Goal: Information Seeking & Learning: Learn about a topic

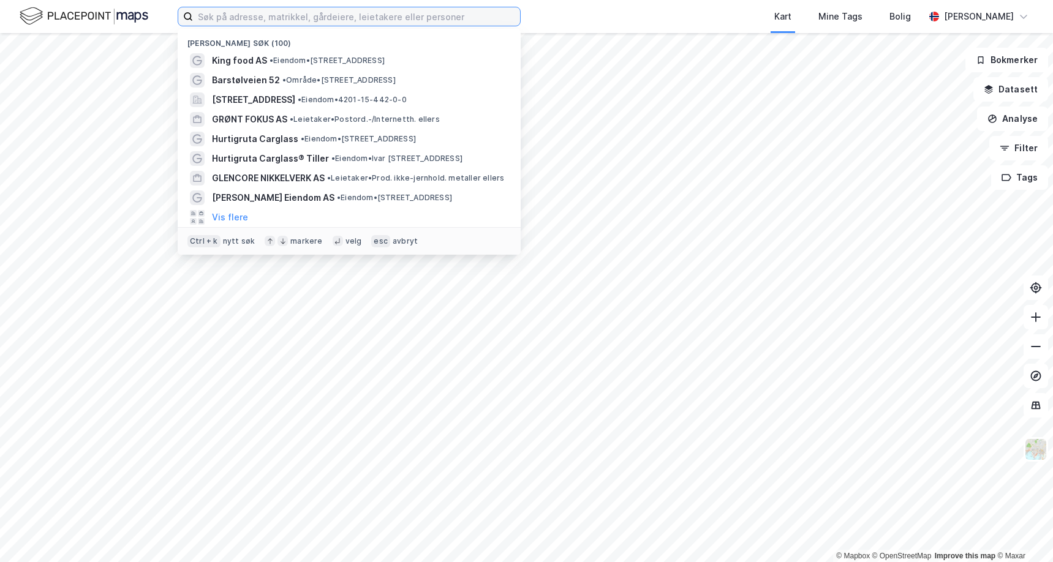
click at [299, 23] on input at bounding box center [356, 16] width 327 height 18
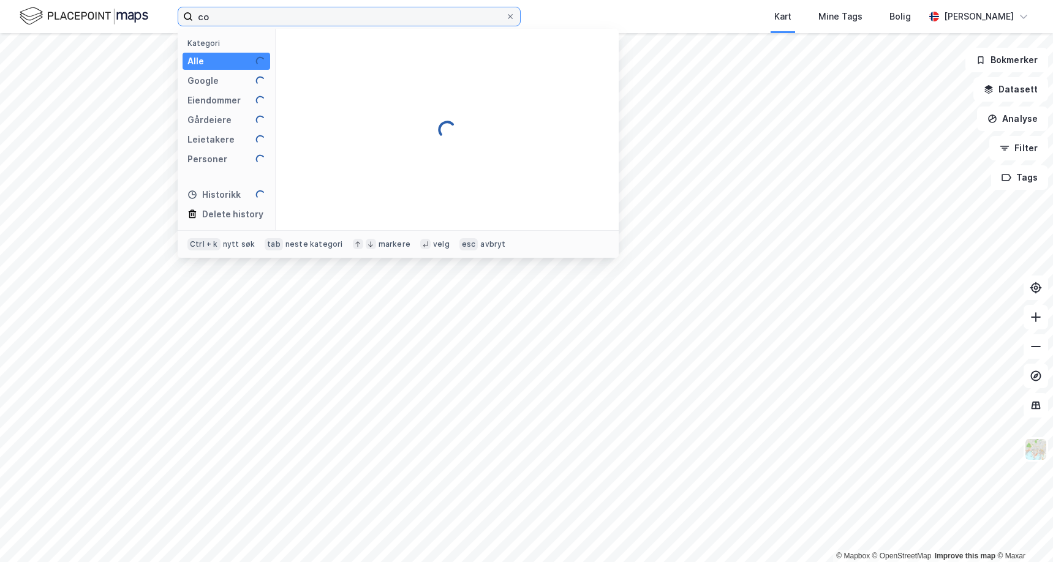
type input "c"
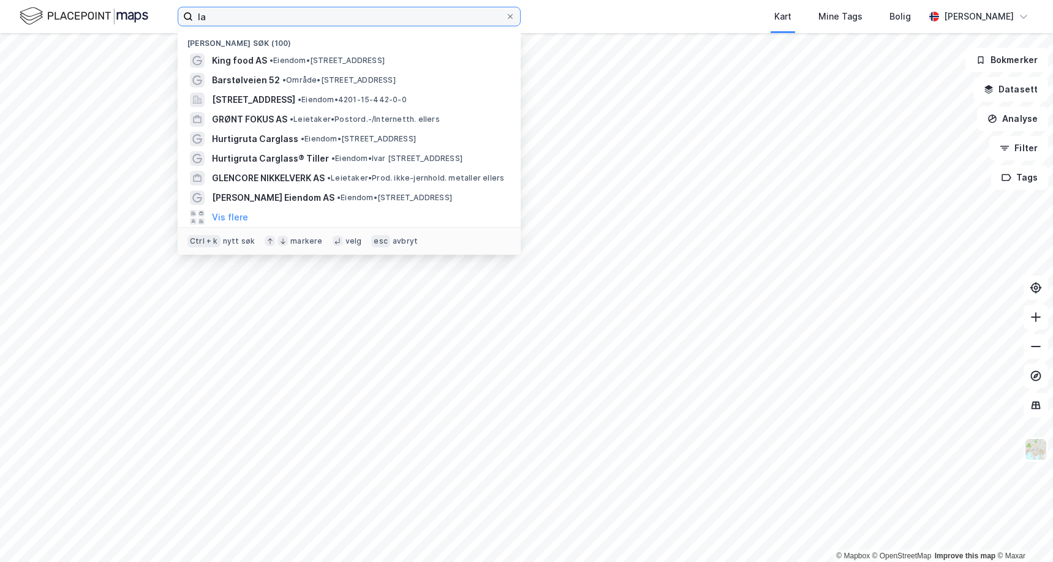
type input "l"
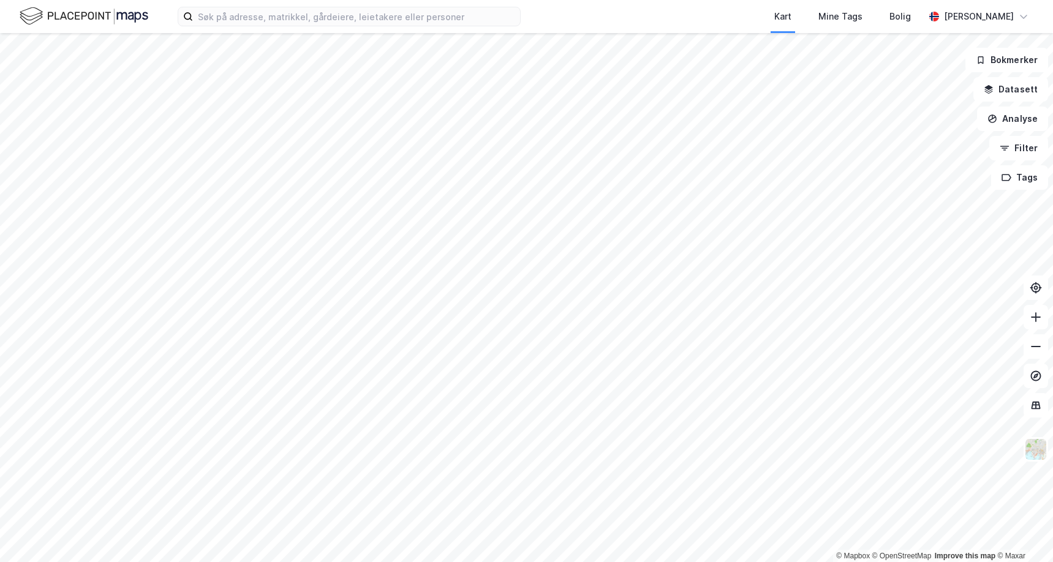
click at [235, 32] on div "Kart Mine Tags Bolig [PERSON_NAME]" at bounding box center [526, 16] width 1053 height 33
click at [237, 23] on input at bounding box center [356, 16] width 327 height 18
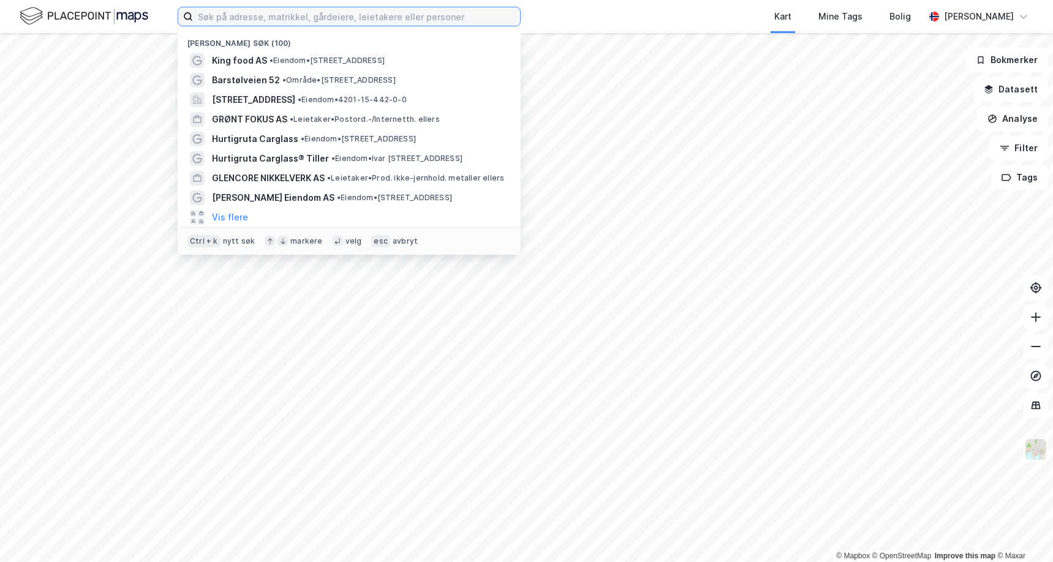
type input "m"
type input "[GEOGRAPHIC_DATA]"
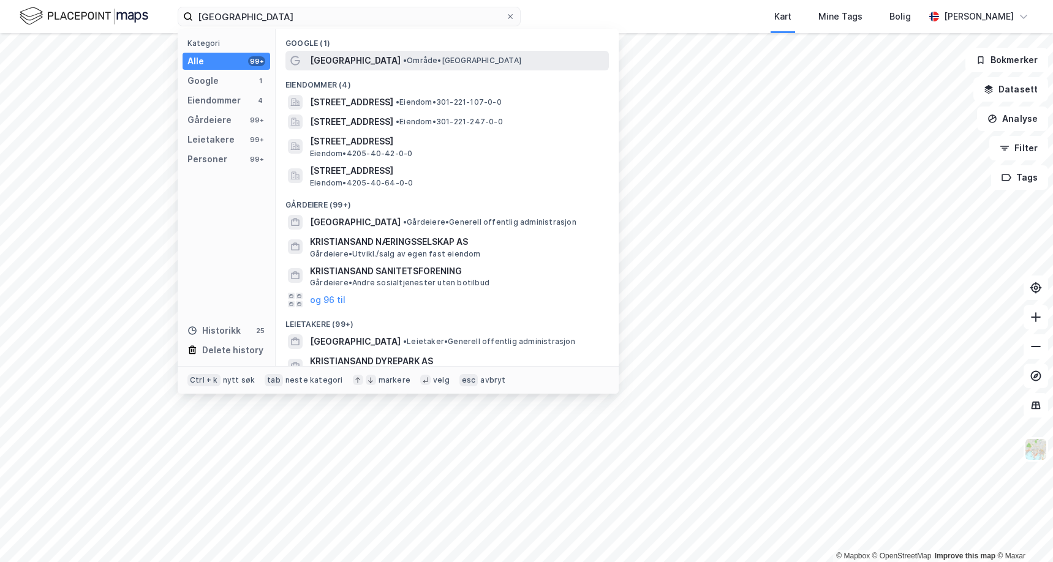
click at [403, 57] on span "•" at bounding box center [405, 60] width 4 height 9
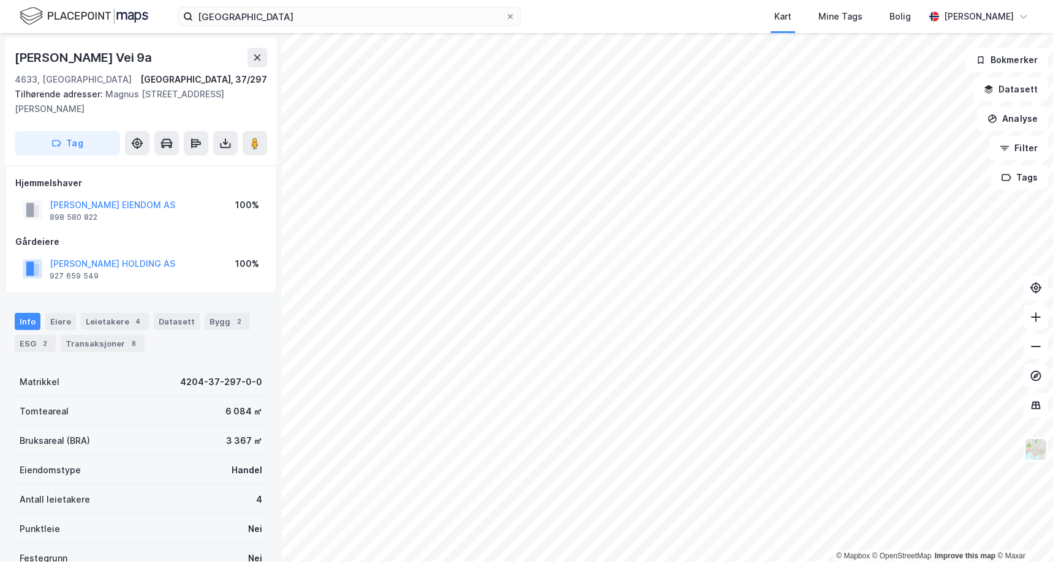
click at [156, 362] on div "Info Eiere Leietakere 4 Datasett Bygg 2 ESG 2 Transaksjoner 8 Matrikkel 4204-37…" at bounding box center [141, 489] width 252 height 383
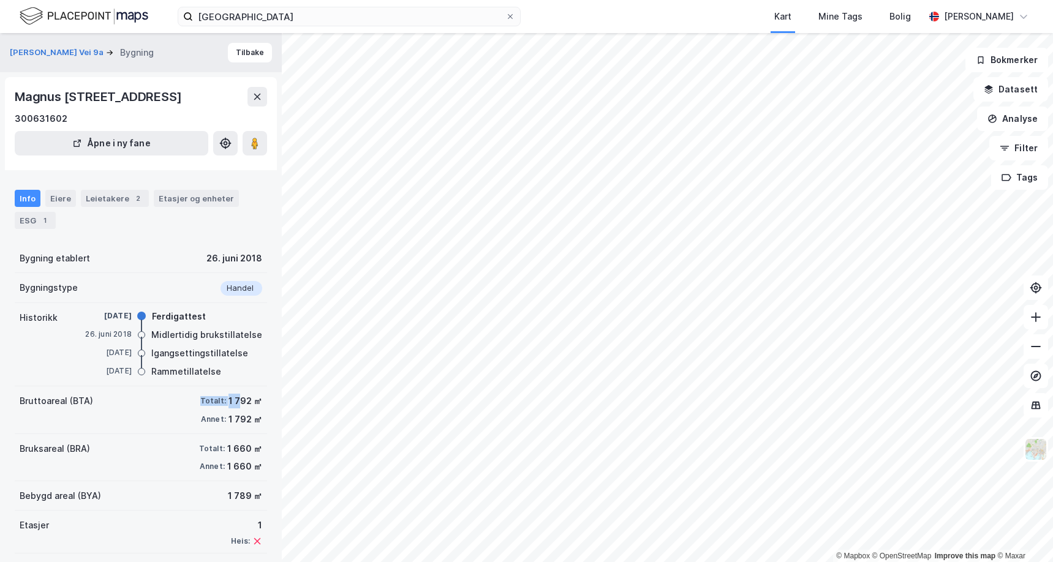
drag, startPoint x: 183, startPoint y: 402, endPoint x: 228, endPoint y: 407, distance: 45.6
click at [228, 407] on div "Bruttoareal (BTA) Totalt: 1 792 ㎡ Annet: 1 792 ㎡" at bounding box center [141, 411] width 252 height 48
click at [170, 279] on div "Bygningstype Handel" at bounding box center [141, 288] width 252 height 30
click at [104, 203] on div "Leietakere 2" at bounding box center [115, 198] width 68 height 17
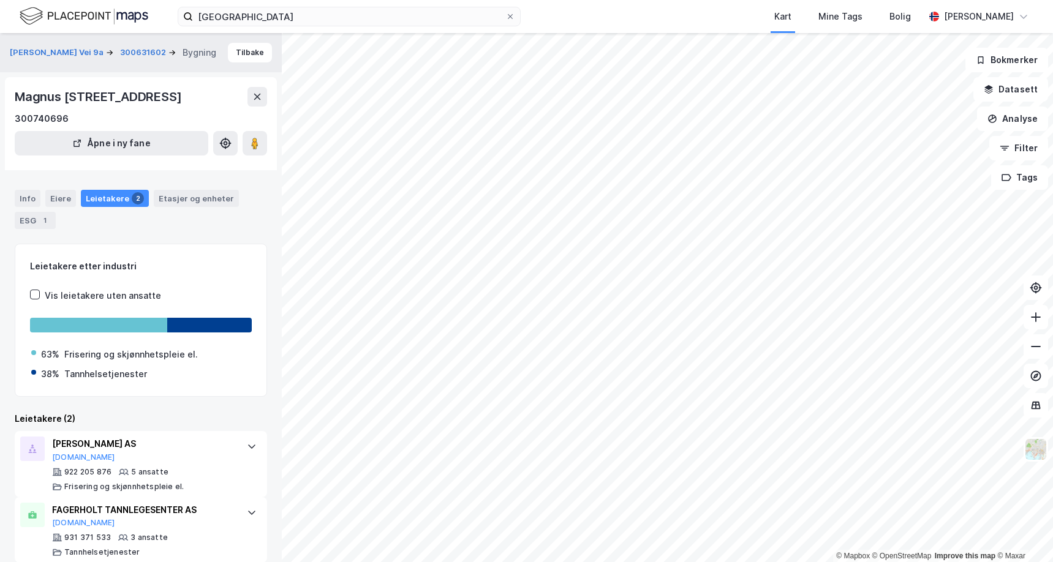
scroll to position [16, 0]
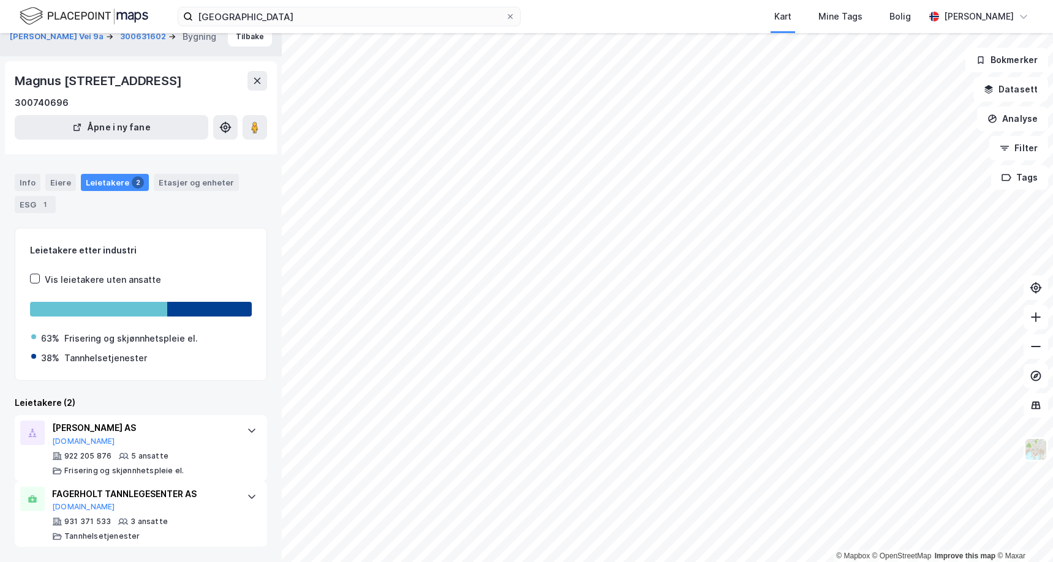
click at [155, 391] on div "Leietakere etter industri Vis leietakere uten ansatte 63% Frisering og skjønnhe…" at bounding box center [141, 388] width 252 height 320
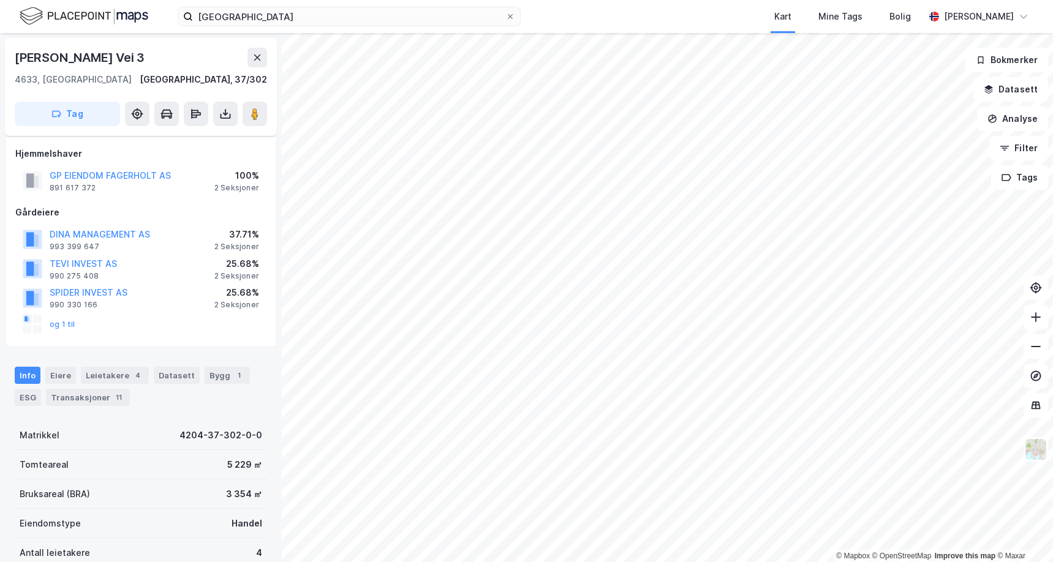
scroll to position [16, 0]
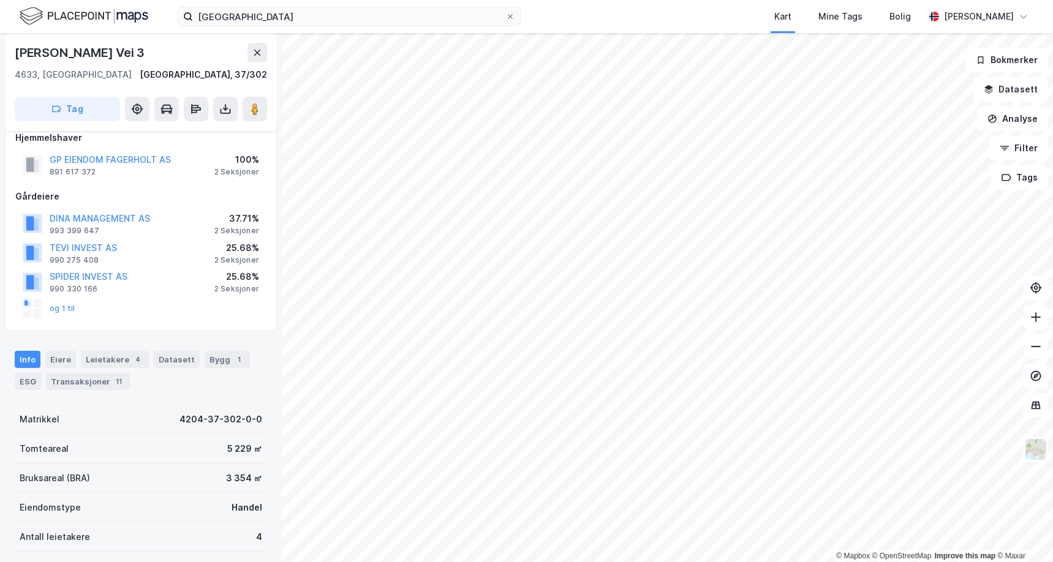
click at [221, 393] on div "Info Eiere Leietakere 4 Datasett Bygg 1 ESG Transaksjoner 11" at bounding box center [141, 365] width 282 height 59
drag, startPoint x: 220, startPoint y: 447, endPoint x: 255, endPoint y: 450, distance: 35.0
click at [255, 450] on div "Tomteareal 5 229 ㎡" at bounding box center [141, 448] width 252 height 29
click at [166, 420] on div "Matrikkel 4204-37-302-0-0" at bounding box center [141, 419] width 252 height 29
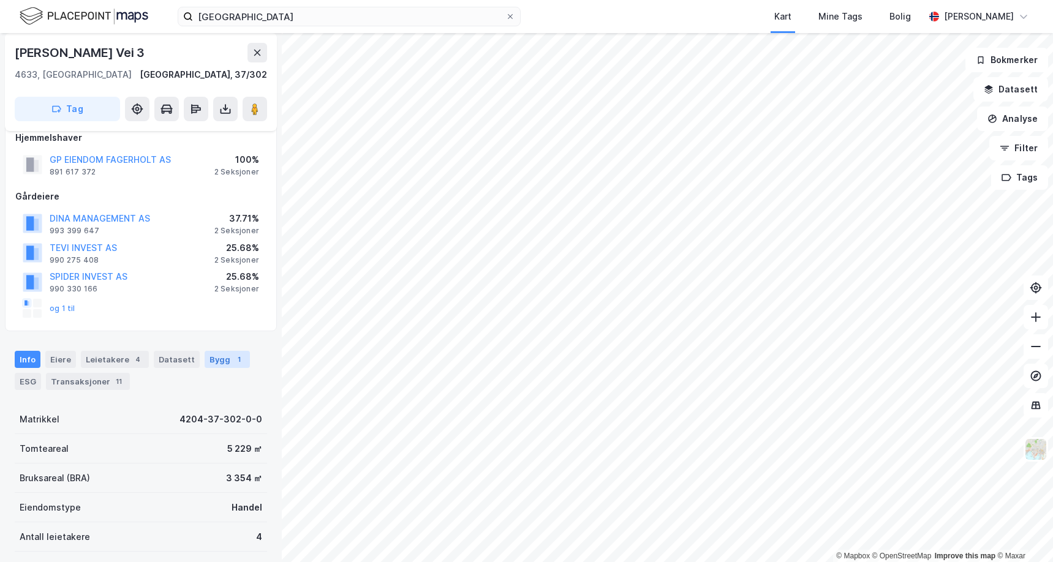
click at [210, 362] on div "Bygg 1" at bounding box center [227, 359] width 45 height 17
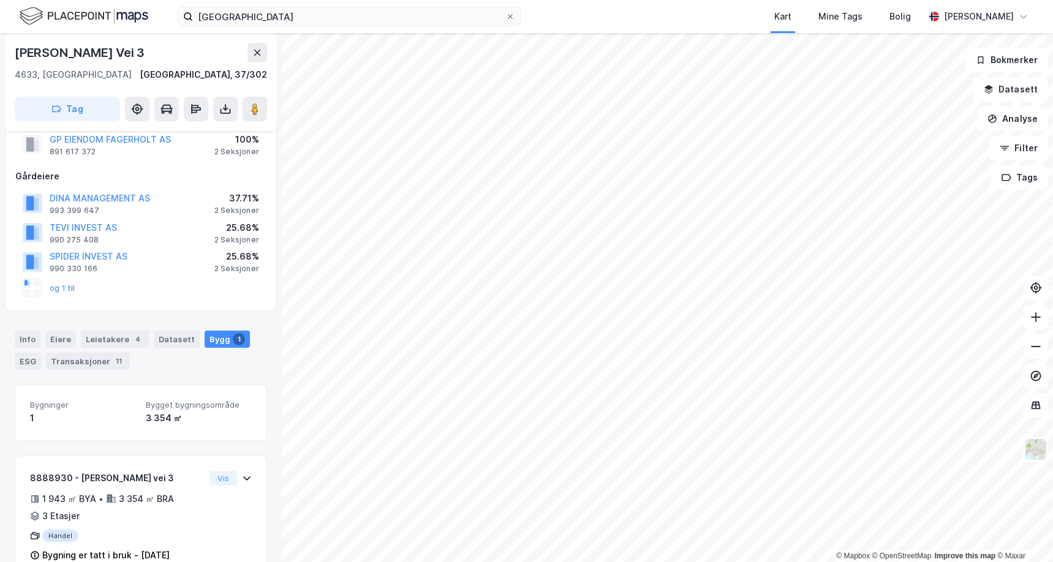
scroll to position [66, 0]
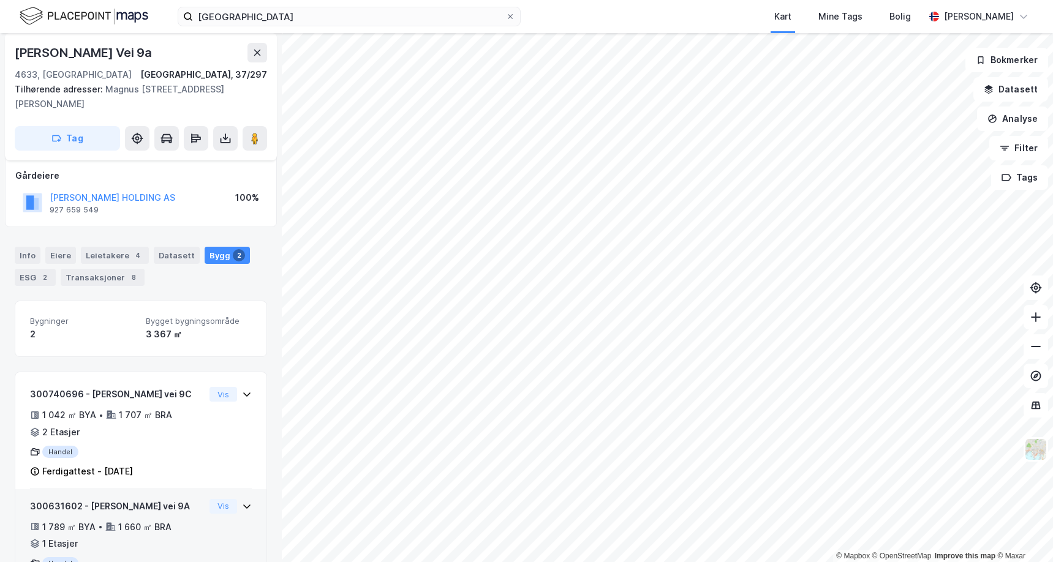
scroll to position [124, 0]
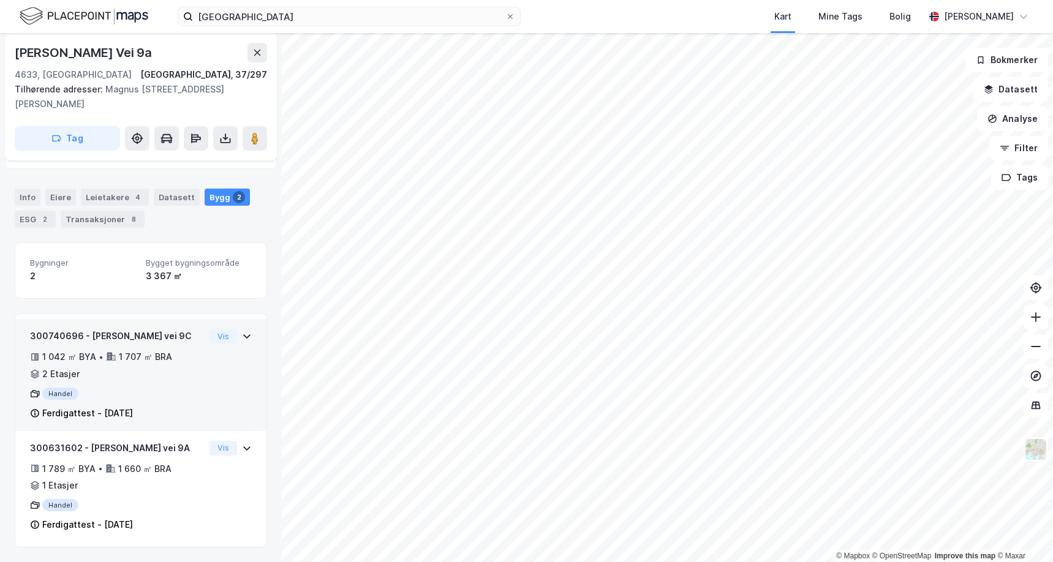
click at [191, 369] on div "1 042 ㎡ BYA • 1 707 ㎡ BRA • 2 Etasjer" at bounding box center [117, 366] width 175 height 32
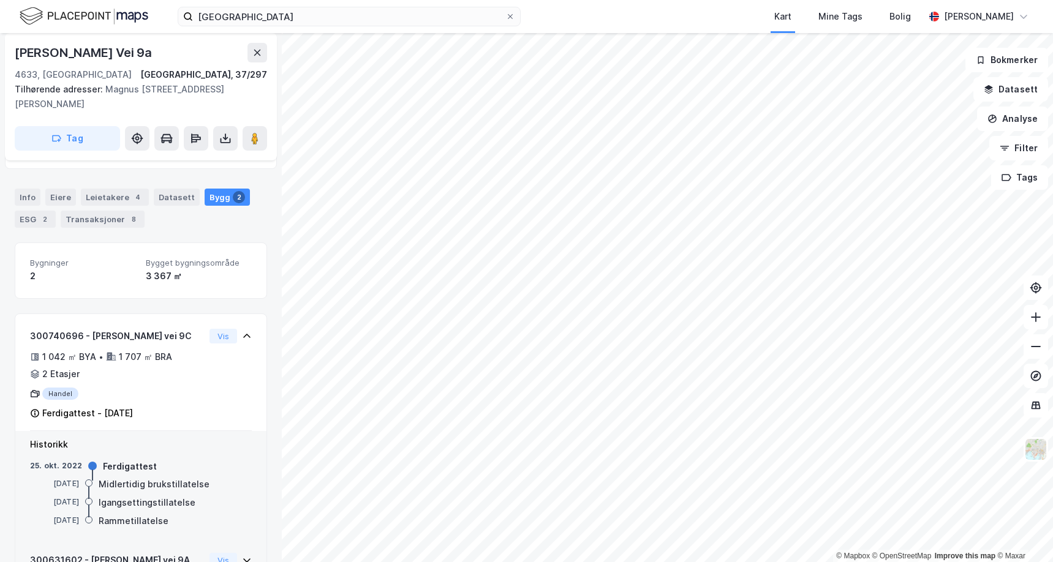
scroll to position [237, 0]
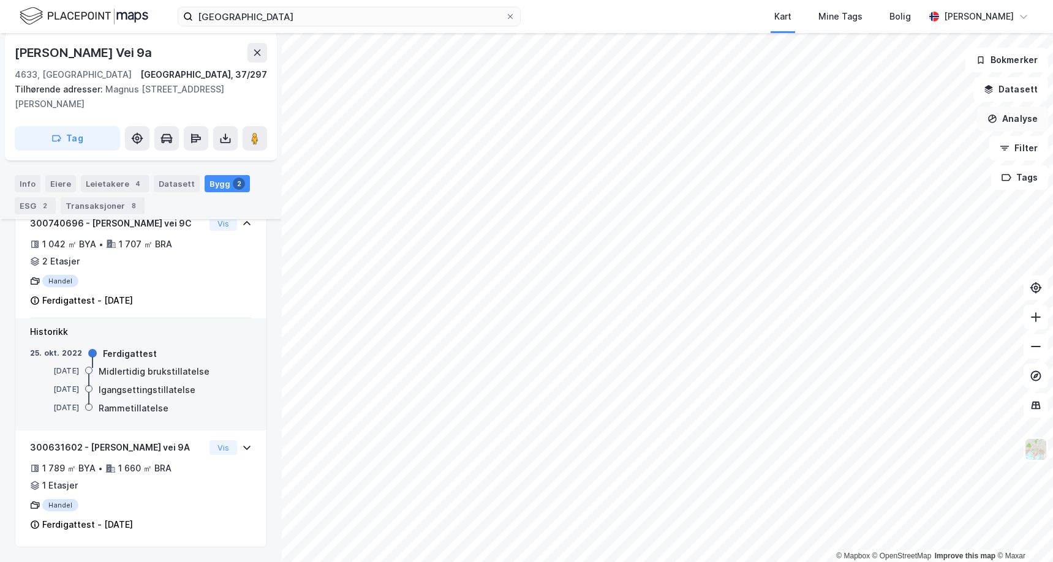
click at [1006, 116] on button "Analyse" at bounding box center [1012, 119] width 71 height 25
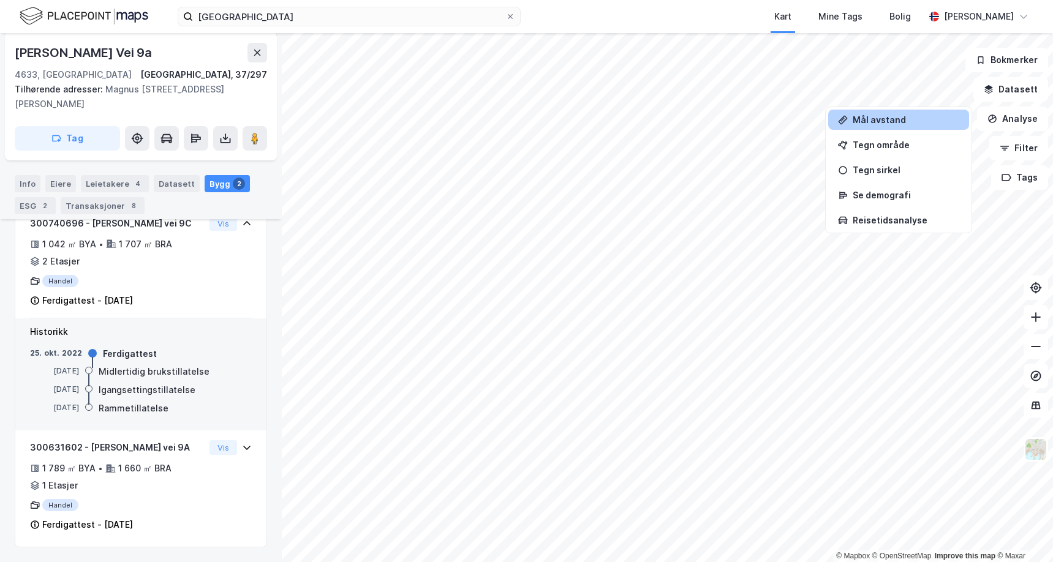
click at [918, 120] on div "Mål avstand" at bounding box center [906, 120] width 107 height 10
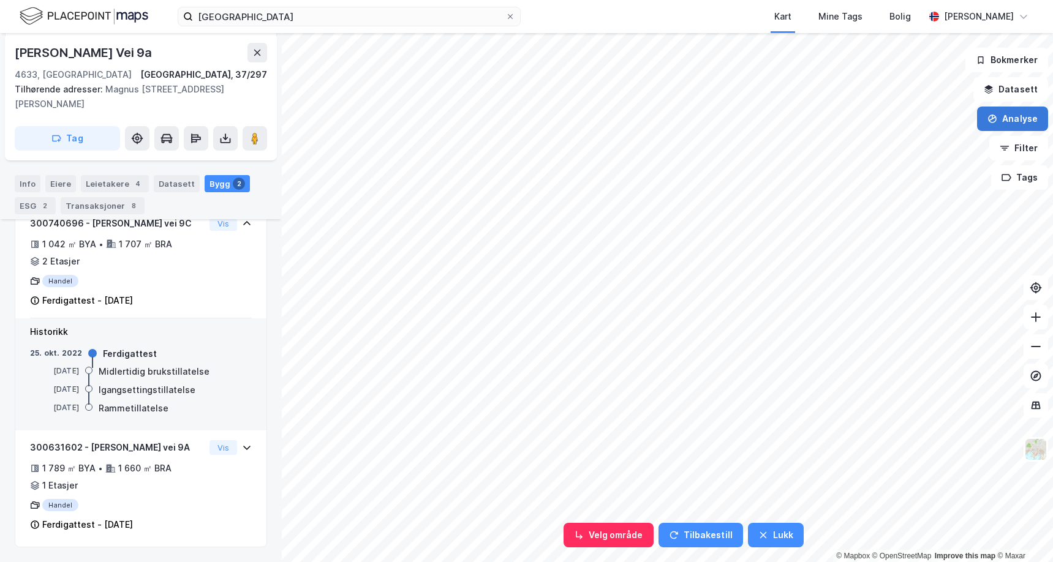
click at [1009, 119] on button "Analyse" at bounding box center [1012, 119] width 71 height 25
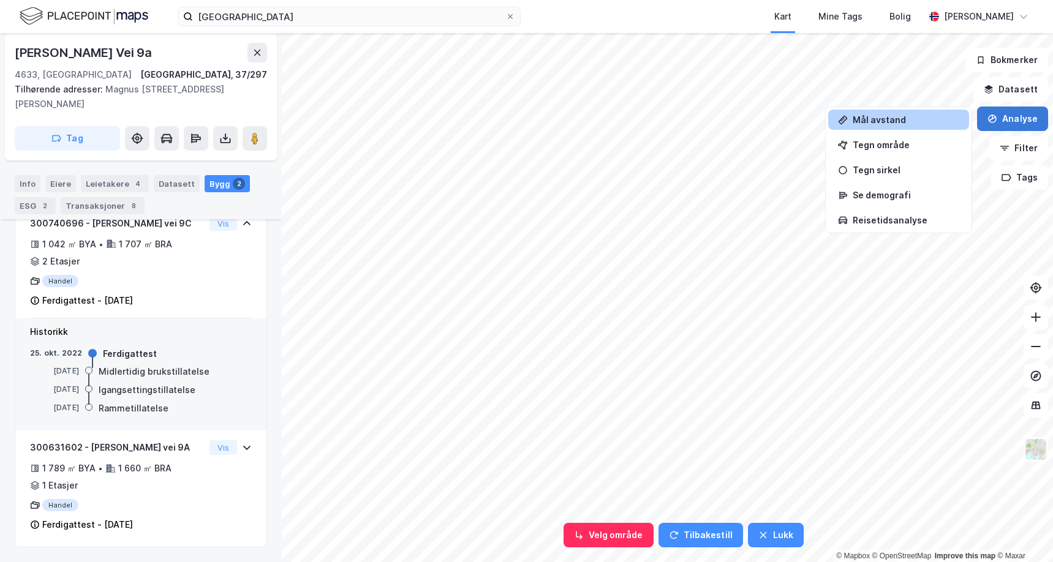
click at [1019, 120] on button "Analyse" at bounding box center [1012, 119] width 71 height 25
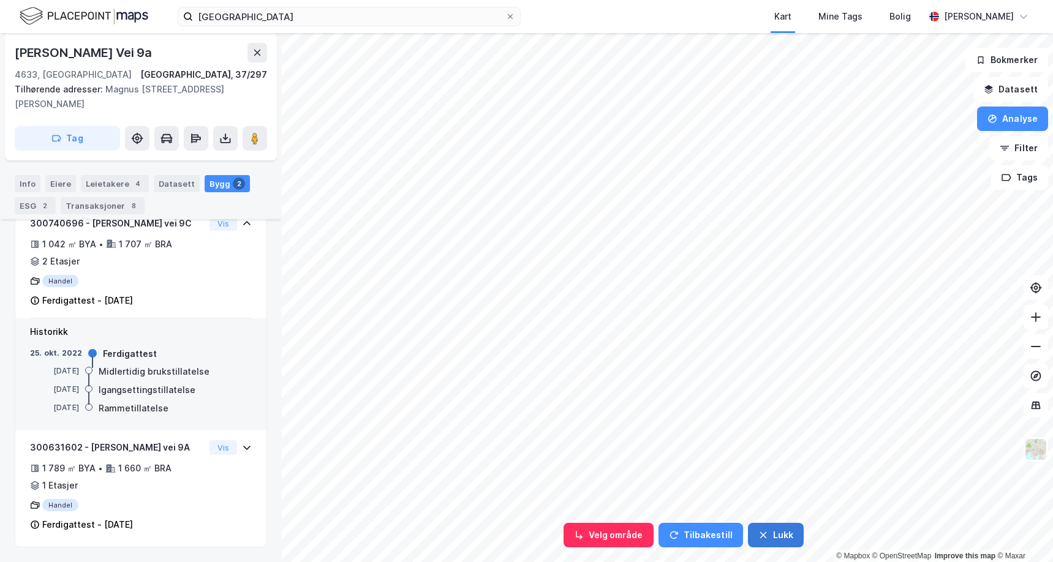
click at [777, 543] on button "Lukk" at bounding box center [776, 535] width 56 height 25
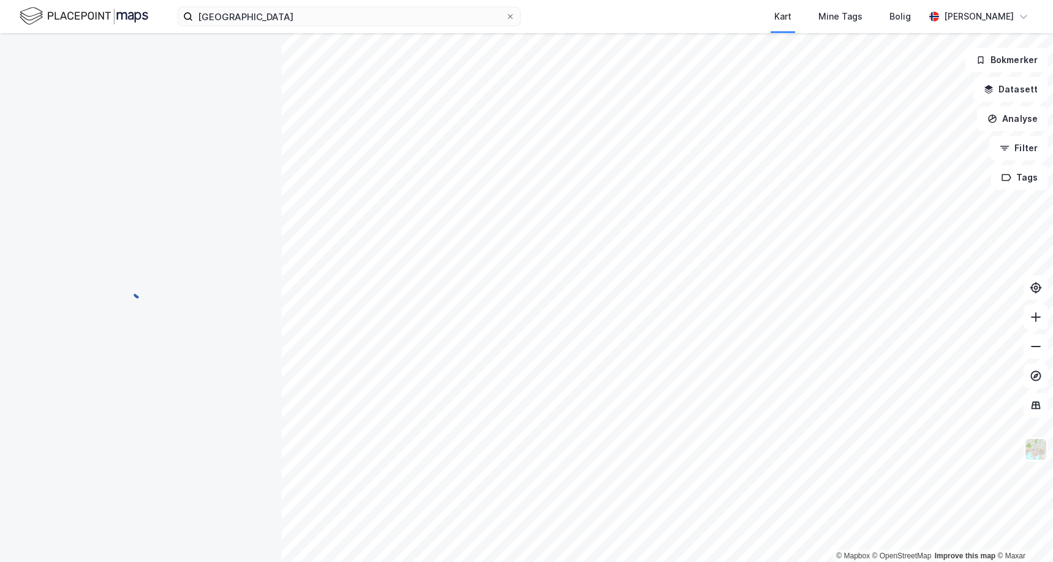
scroll to position [0, 0]
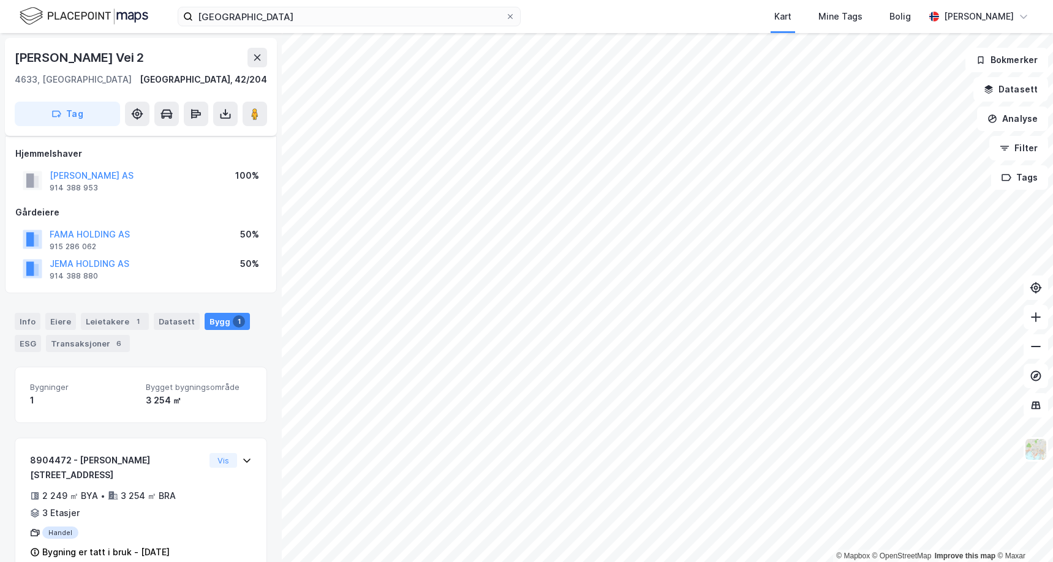
scroll to position [13, 0]
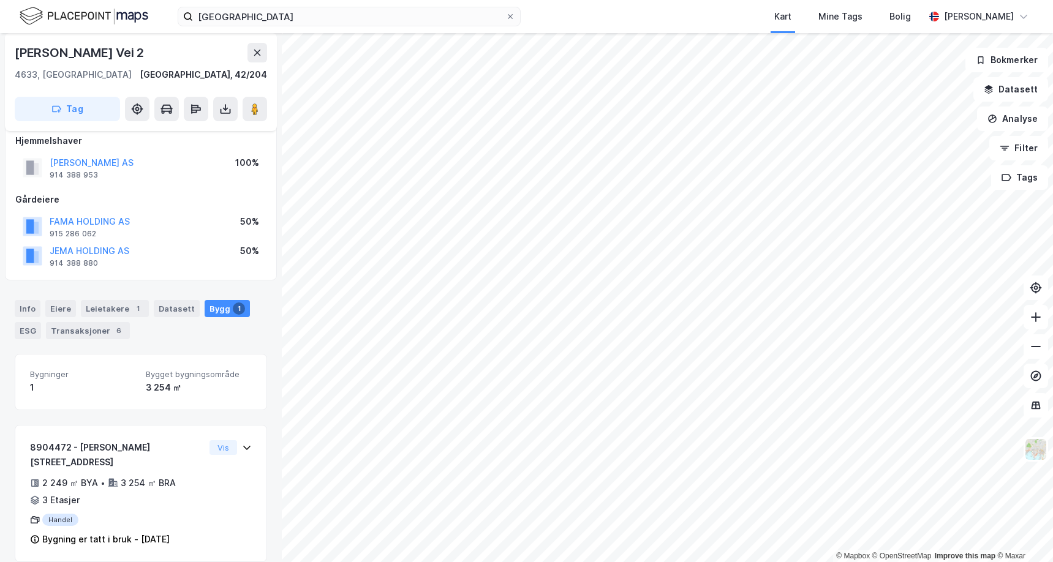
click at [215, 336] on div "Info [PERSON_NAME] 1 Datasett Bygg 1 ESG Transaksjoner 6" at bounding box center [141, 319] width 252 height 39
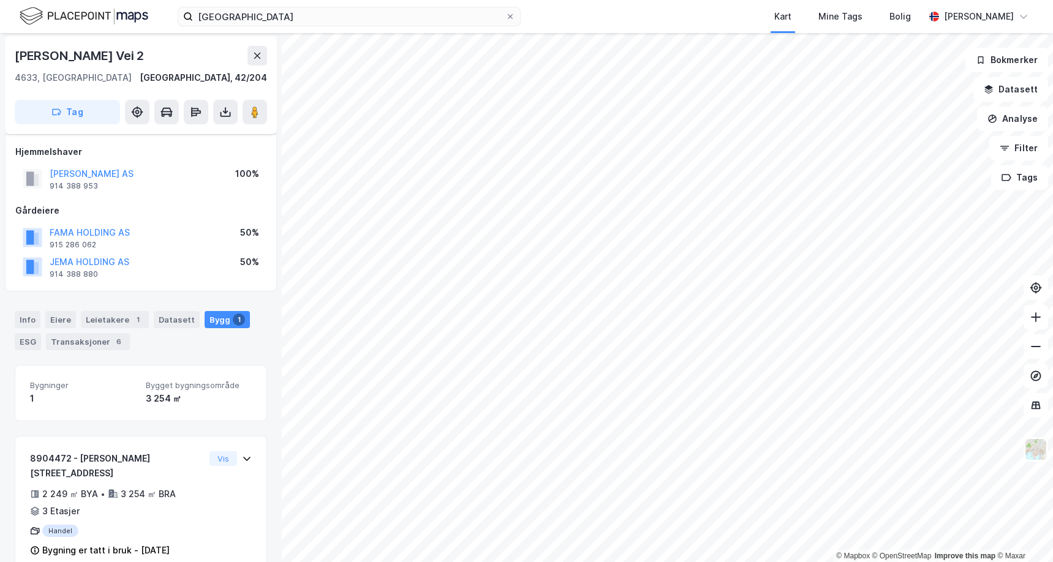
scroll to position [0, 0]
click at [32, 323] on div "Info" at bounding box center [28, 321] width 26 height 17
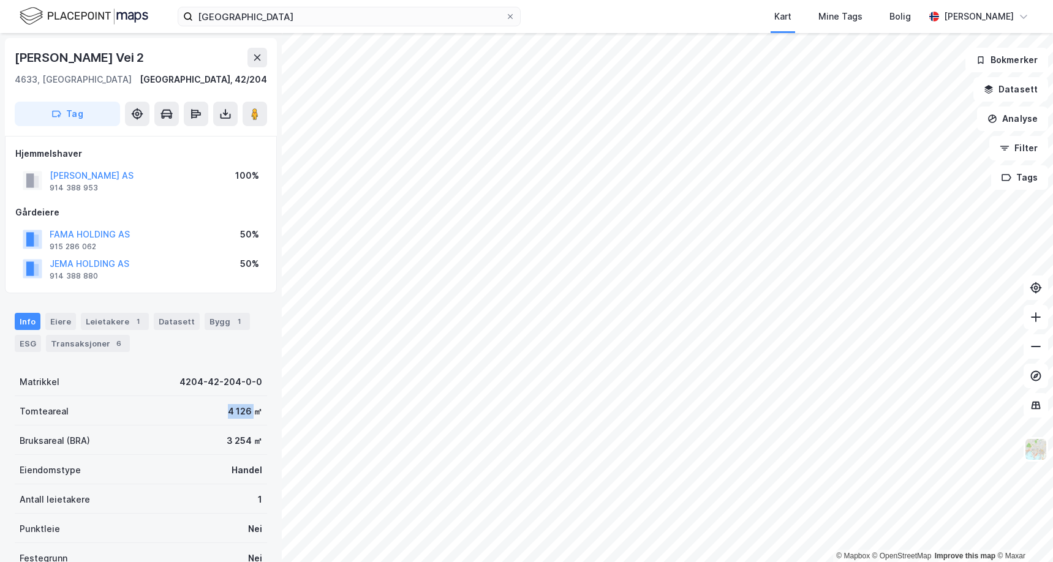
drag, startPoint x: 236, startPoint y: 412, endPoint x: 247, endPoint y: 412, distance: 11.0
click at [247, 412] on div "Tomteareal 4 126 ㎡" at bounding box center [141, 410] width 252 height 29
drag, startPoint x: 249, startPoint y: 447, endPoint x: 191, endPoint y: 413, distance: 67.2
click at [191, 413] on div "Matrikkel 4204-42-204-0-0 Tomteareal 4 126 ㎡ Bruksareal (BRA) 3 254 ㎡ Eiendomst…" at bounding box center [141, 484] width 252 height 235
click at [191, 413] on div "Tomteareal 4 126 ㎡" at bounding box center [141, 410] width 252 height 29
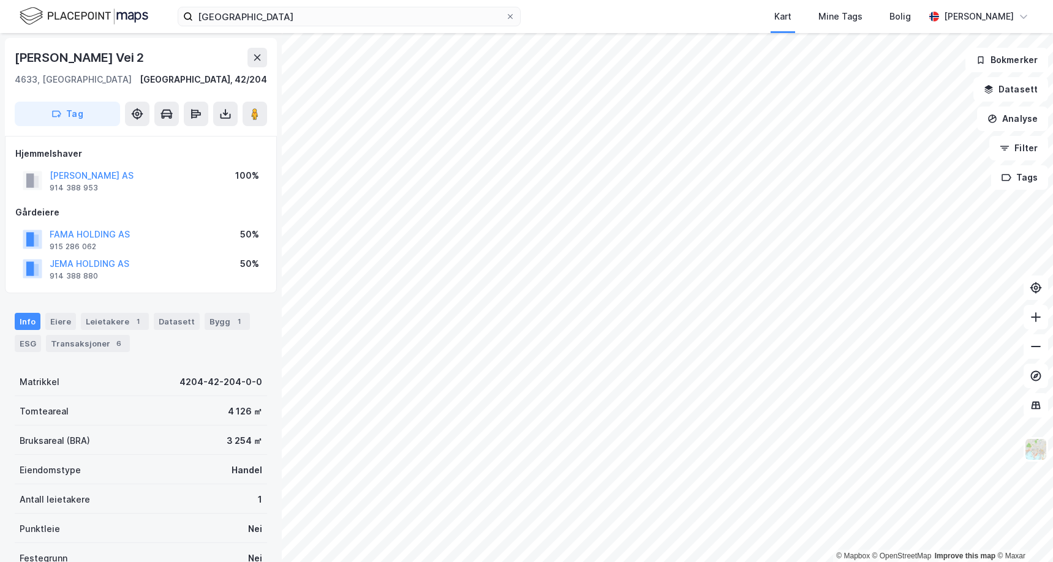
scroll to position [1, 0]
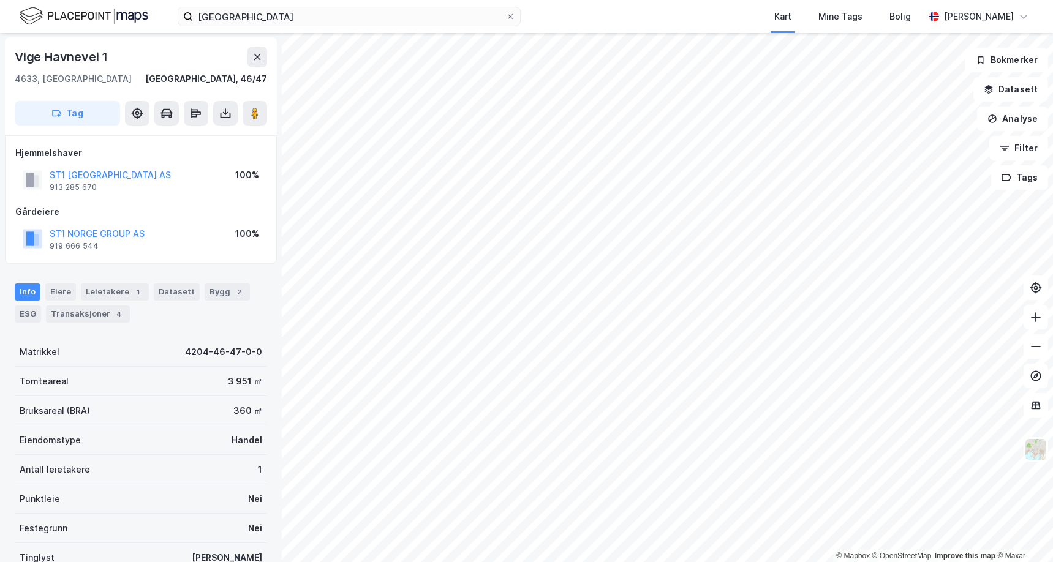
click at [105, 375] on div "Tomteareal 3 951 ㎡" at bounding box center [141, 381] width 252 height 29
click at [124, 293] on div "Leietakere 1" at bounding box center [115, 292] width 68 height 17
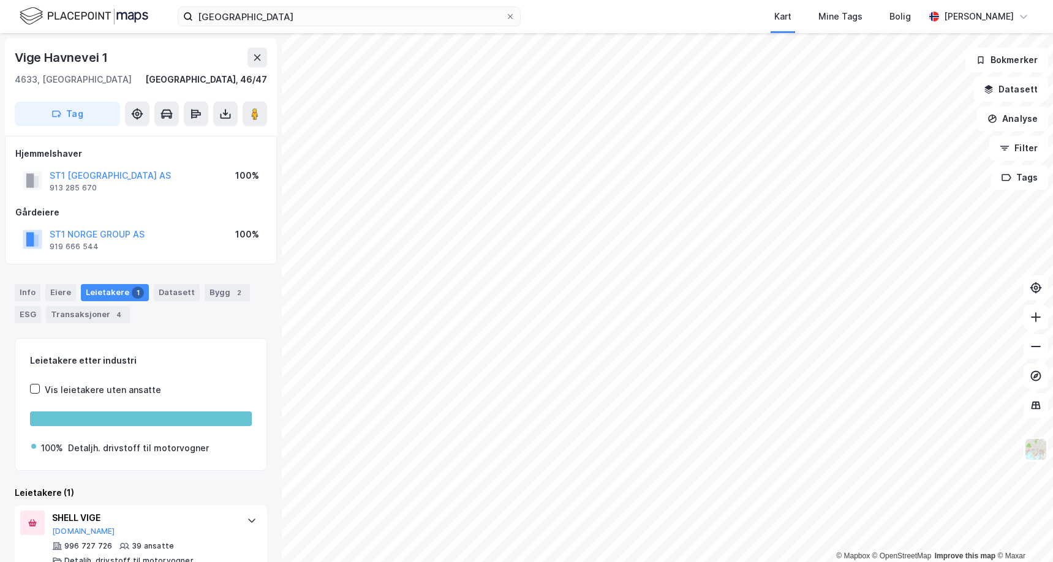
click at [187, 334] on div "Info Eiere Leietakere 1 Datasett Bygg 2 ESG Transaksjoner 4 Leietakere etter in…" at bounding box center [141, 421] width 252 height 303
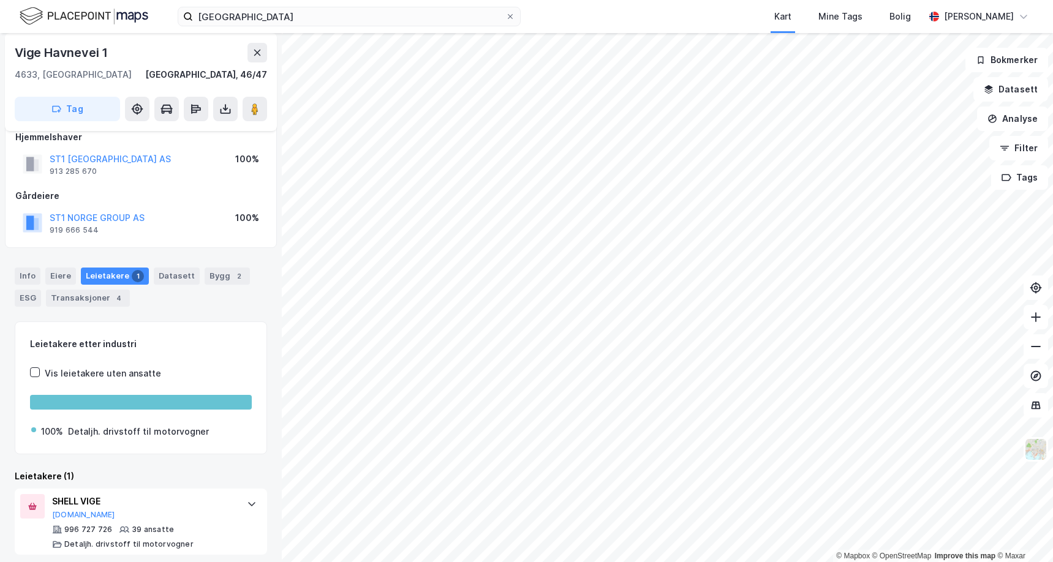
scroll to position [24, 0]
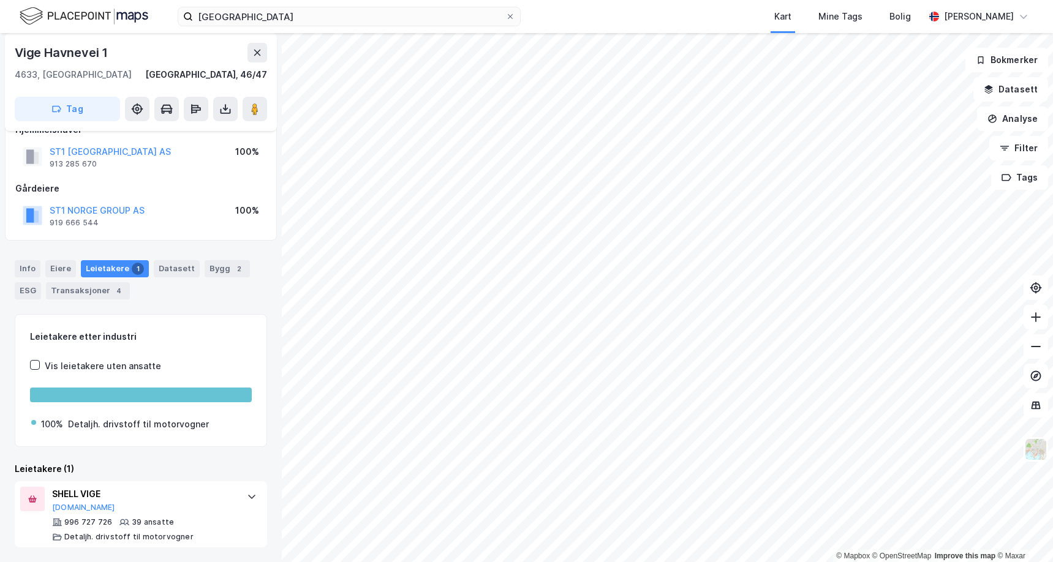
click at [164, 463] on div "Leietakere (1)" at bounding box center [141, 469] width 252 height 15
click at [186, 501] on div "SHELL VIGE [DOMAIN_NAME]" at bounding box center [143, 500] width 183 height 26
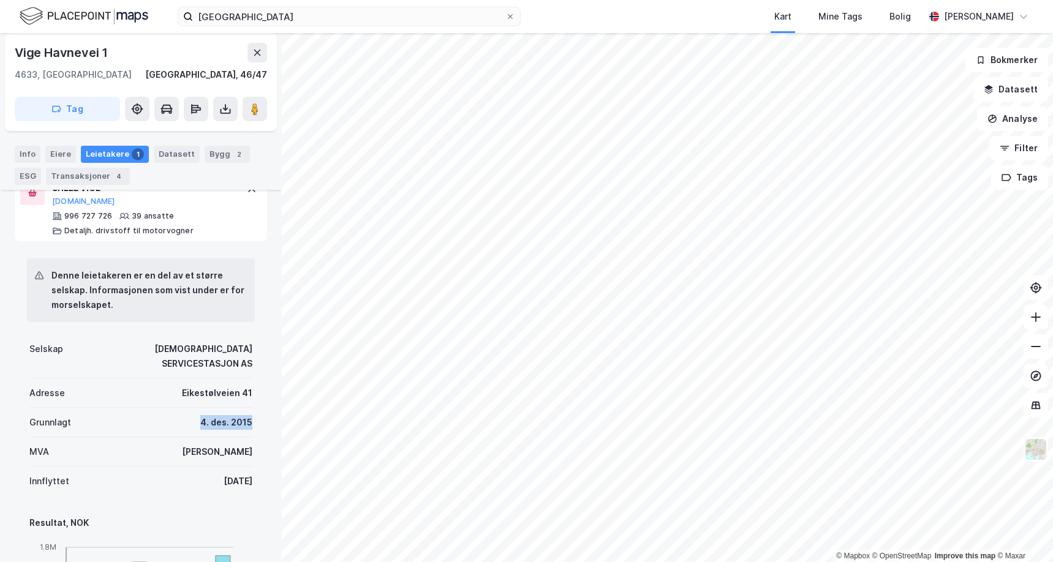
drag, startPoint x: 242, startPoint y: 417, endPoint x: 250, endPoint y: 418, distance: 8.1
click at [250, 418] on div "Denne leietakeren er en del av et større selskap. Informasjonen som vist under …" at bounding box center [141, 547] width 252 height 613
click at [249, 420] on div "Denne leietakeren er en del av et større selskap. Informasjonen som vist under …" at bounding box center [141, 547] width 252 height 613
drag, startPoint x: 249, startPoint y: 420, endPoint x: 175, endPoint y: 417, distance: 73.6
click at [175, 417] on div "Denne leietakeren er en del av et større selskap. Informasjonen som vist under …" at bounding box center [141, 547] width 252 height 613
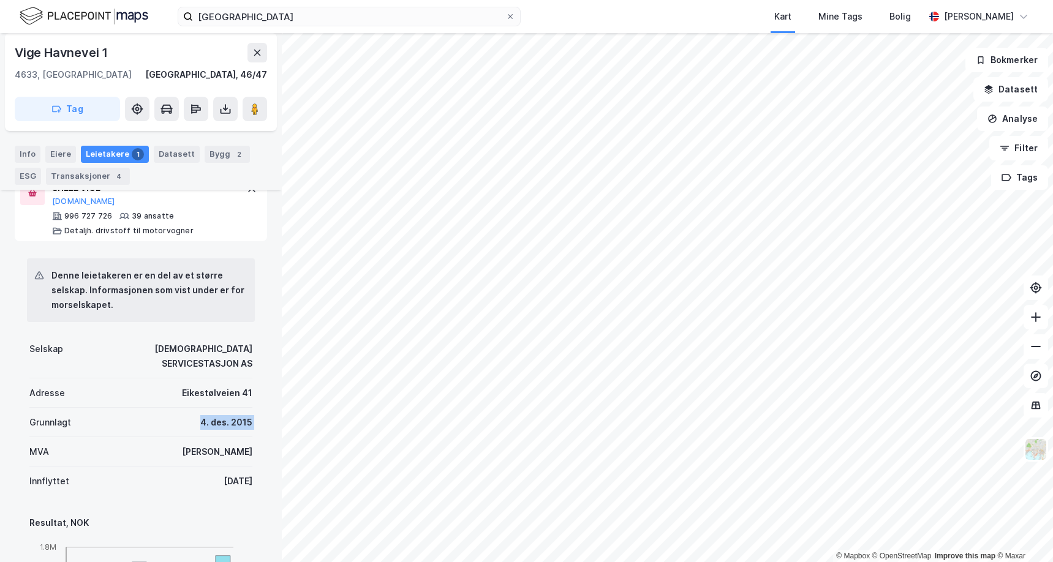
click at [175, 417] on div "Grunnlagt [DATE]" at bounding box center [140, 422] width 223 height 29
click at [172, 329] on div "Denne leietakeren er en del av et større selskap. Informasjonen som vist under …" at bounding box center [141, 547] width 252 height 613
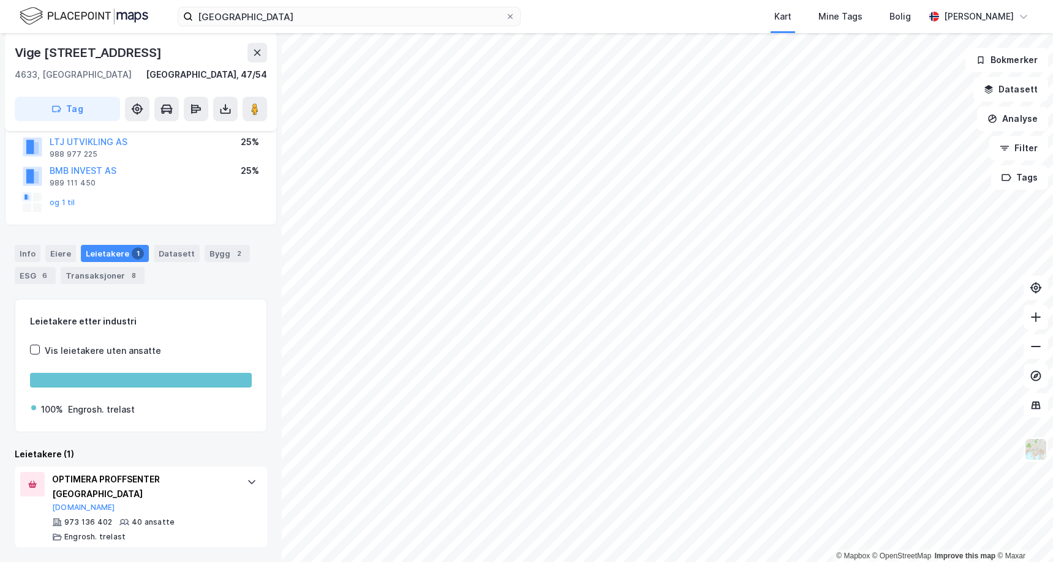
scroll to position [41, 0]
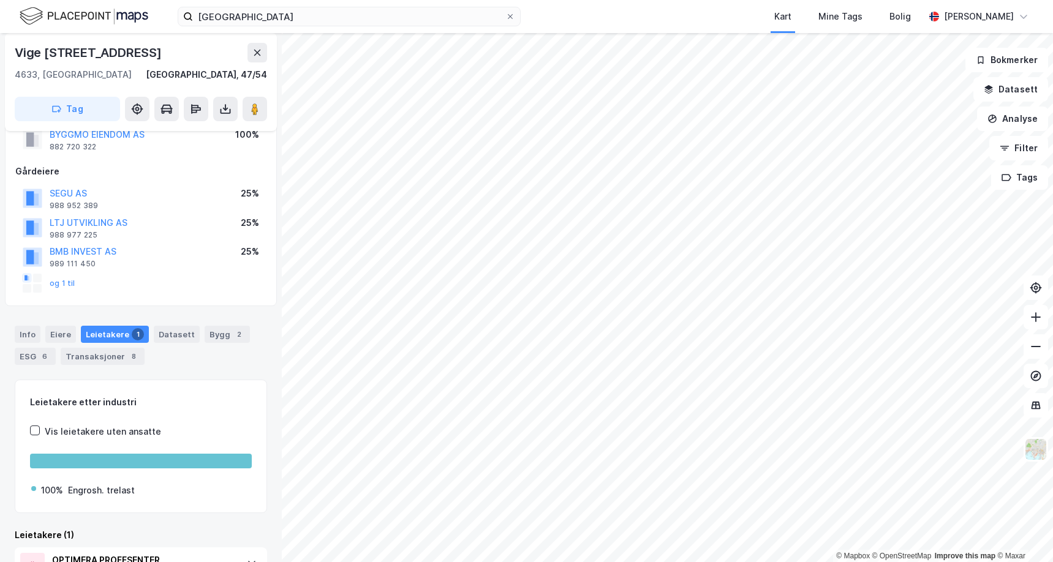
click at [197, 357] on div "Info [PERSON_NAME] 1 Datasett Bygg 2 ESG 6 Transaksjoner 8" at bounding box center [141, 345] width 252 height 39
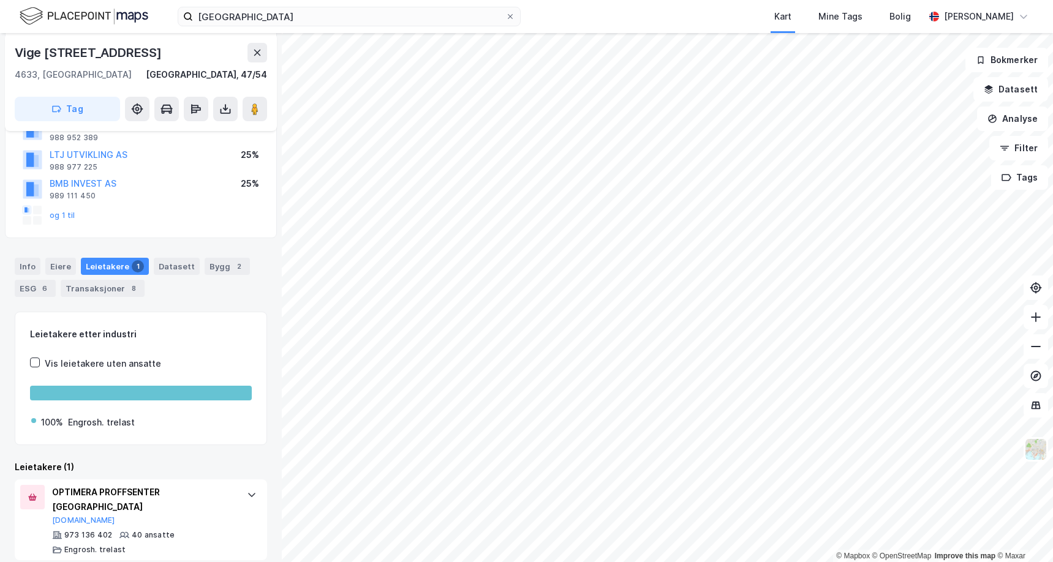
scroll to position [122, 0]
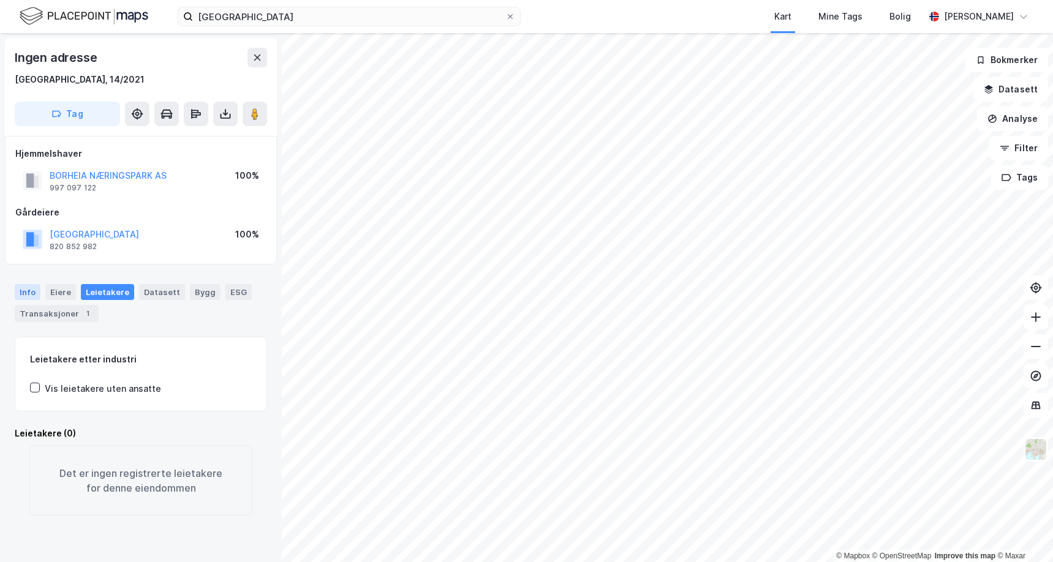
click at [29, 288] on div "Info" at bounding box center [28, 292] width 26 height 16
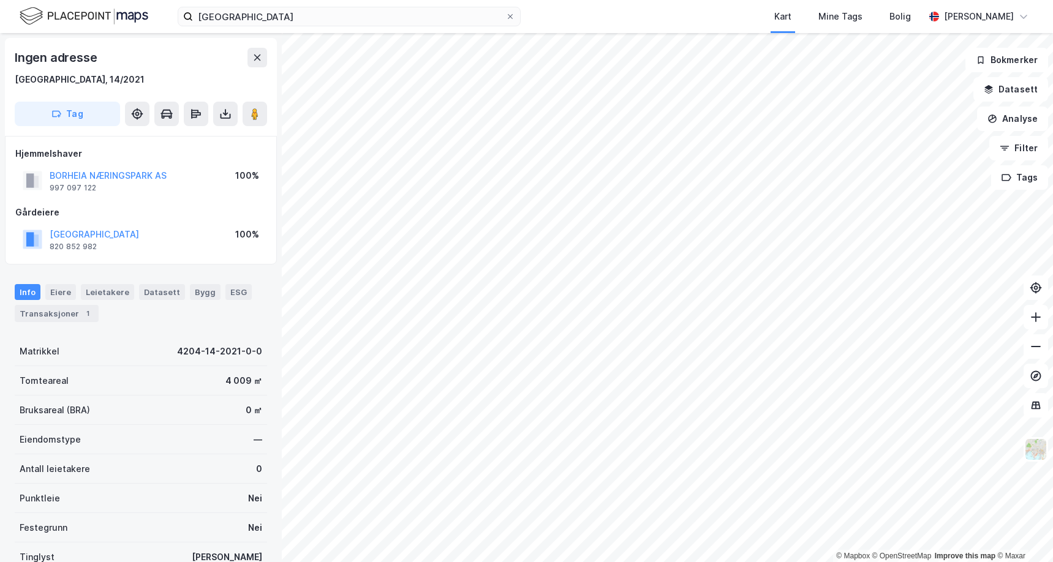
click at [172, 410] on div "Bruksareal (BRA) 0 ㎡" at bounding box center [141, 410] width 252 height 29
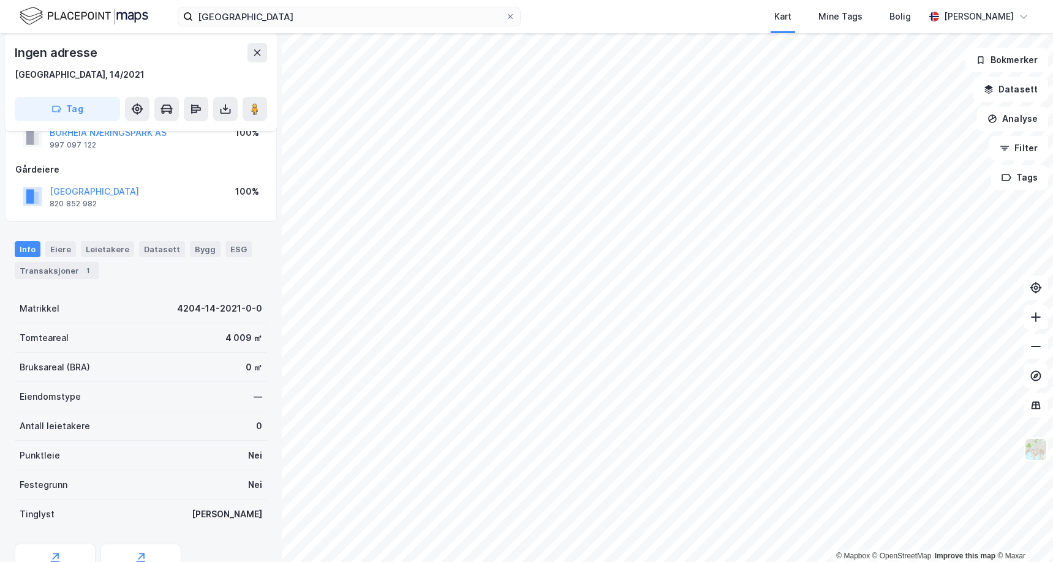
scroll to position [61, 0]
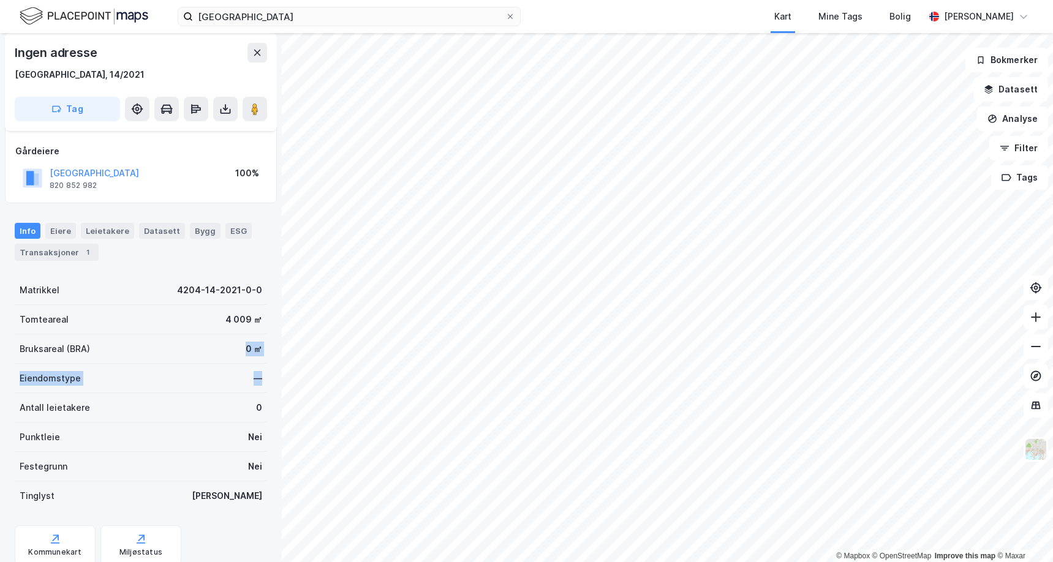
drag, startPoint x: 191, startPoint y: 358, endPoint x: 257, endPoint y: 372, distance: 68.1
click at [257, 372] on div "Matrikkel 4204-14-2021-0-0 Tomteareal 4 009 ㎡ Bruksareal (BRA) 0 ㎡ Eiendomstype…" at bounding box center [141, 393] width 252 height 235
click at [257, 372] on div "Eiendomstype —" at bounding box center [141, 378] width 252 height 29
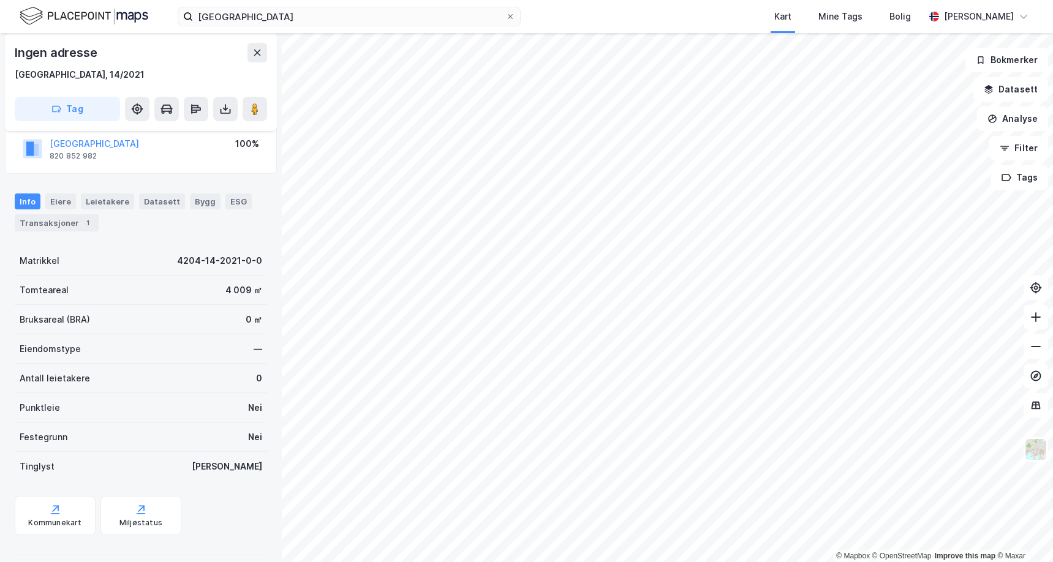
scroll to position [104, 0]
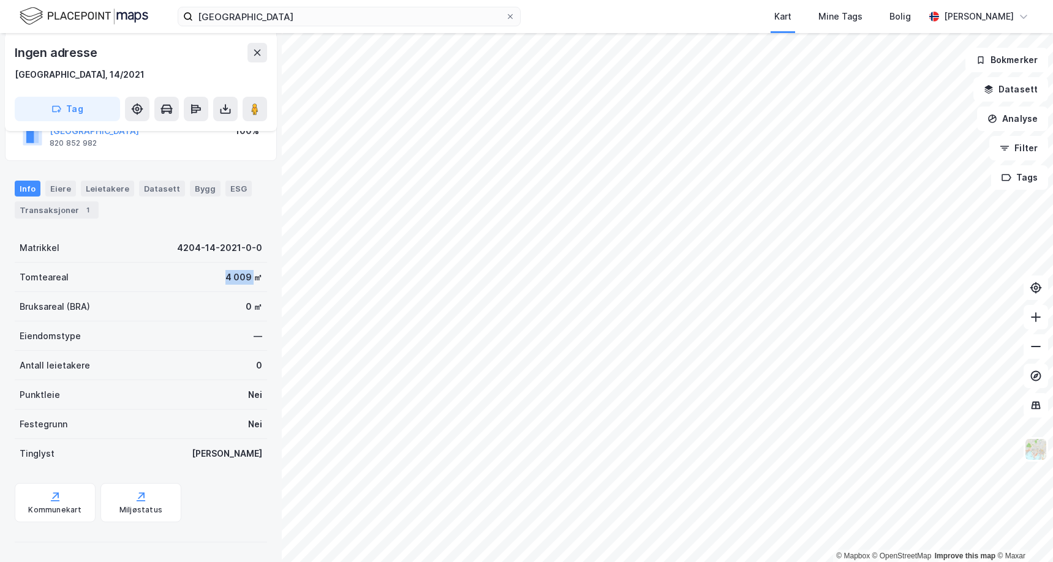
drag, startPoint x: 232, startPoint y: 272, endPoint x: 243, endPoint y: 272, distance: 11.6
click at [243, 272] on div "Tomteareal 4 009 ㎡" at bounding box center [141, 277] width 252 height 29
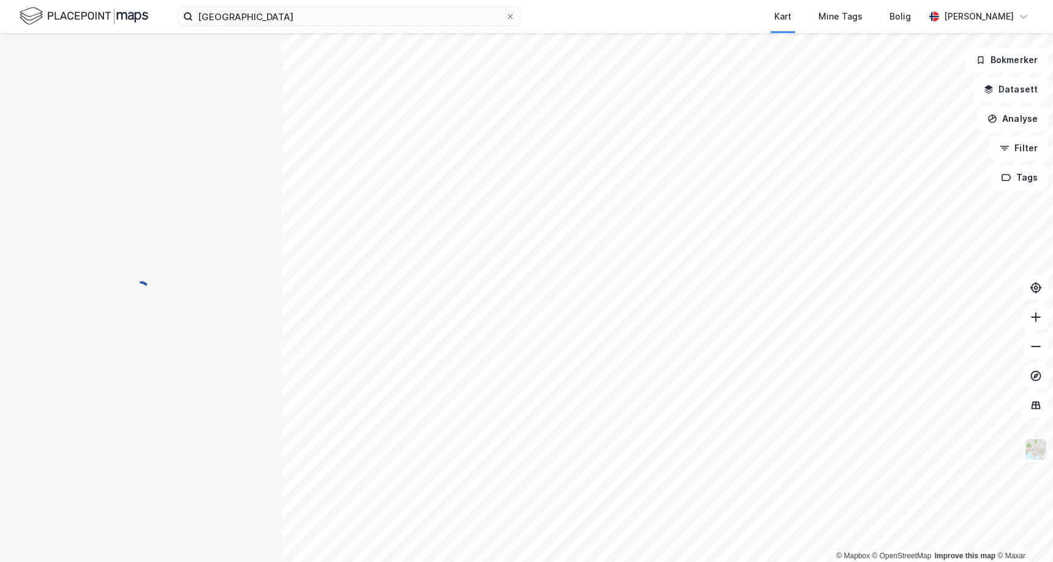
scroll to position [104, 0]
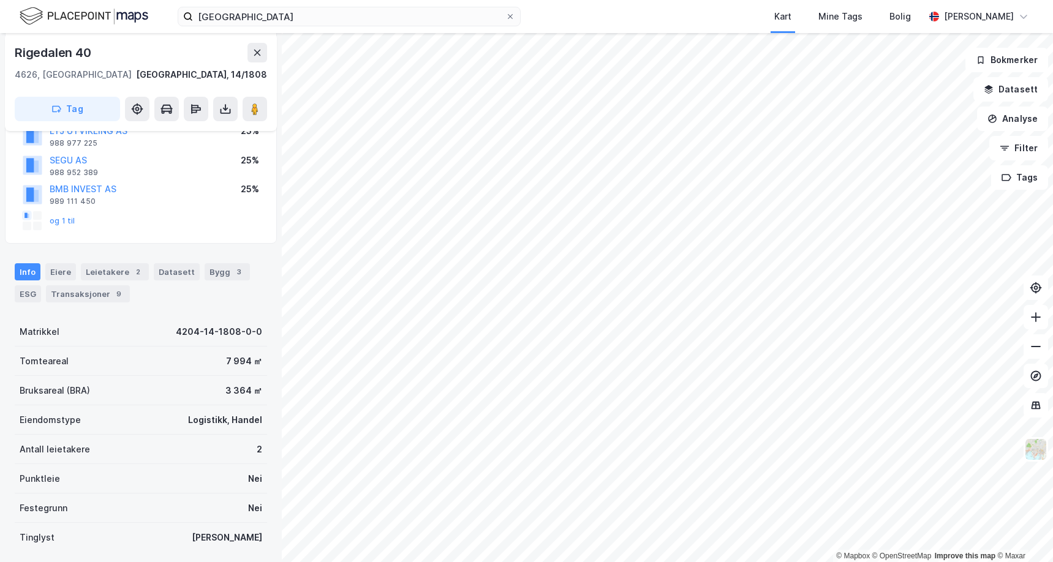
click at [189, 300] on div "Info [PERSON_NAME] 2 Datasett Bygg 3 ESG Transaksjoner 9" at bounding box center [141, 282] width 252 height 39
click at [111, 270] on div "Leietakere 2" at bounding box center [115, 271] width 68 height 17
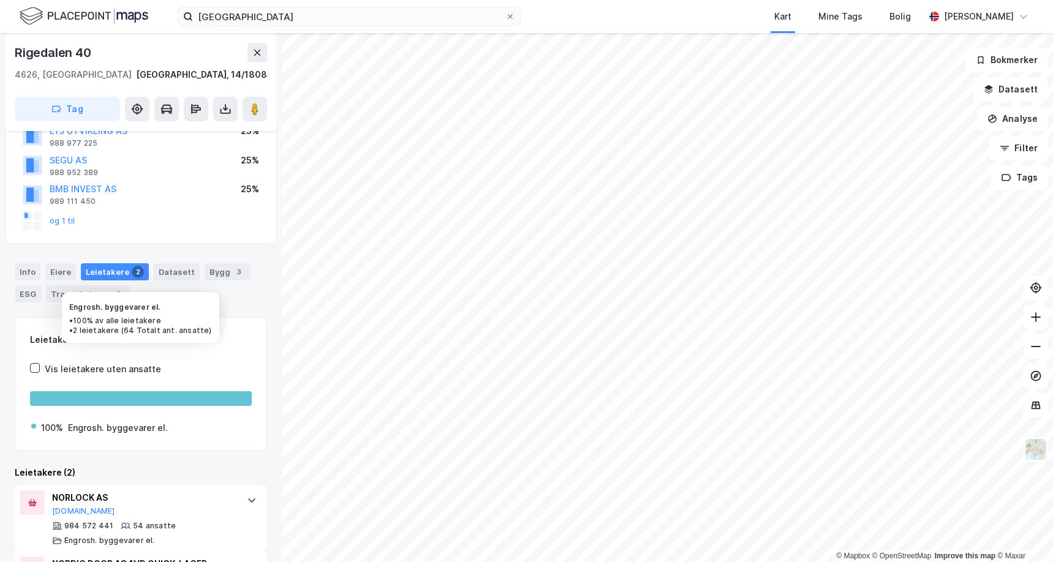
scroll to position [173, 0]
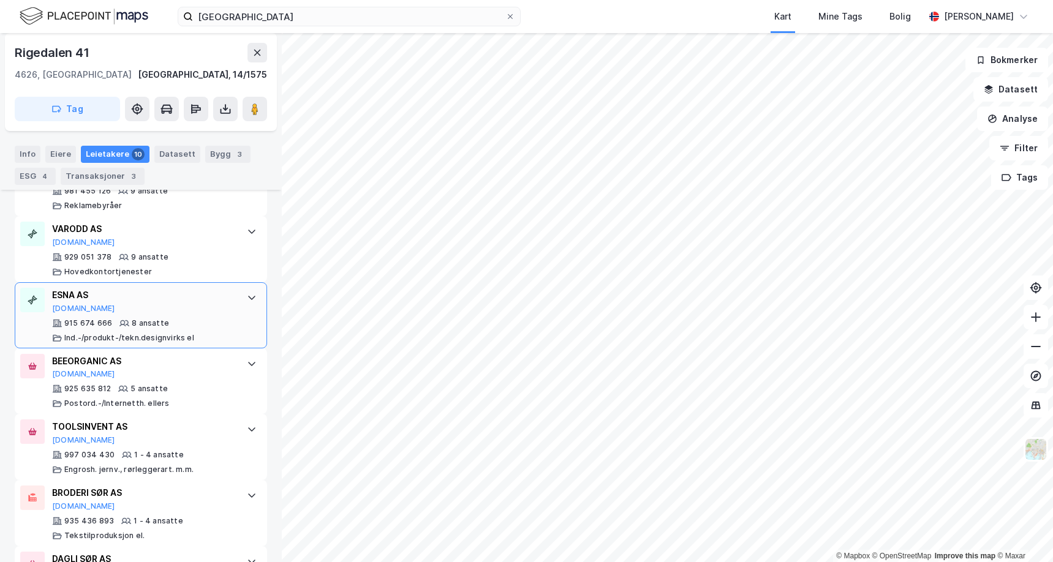
scroll to position [540, 0]
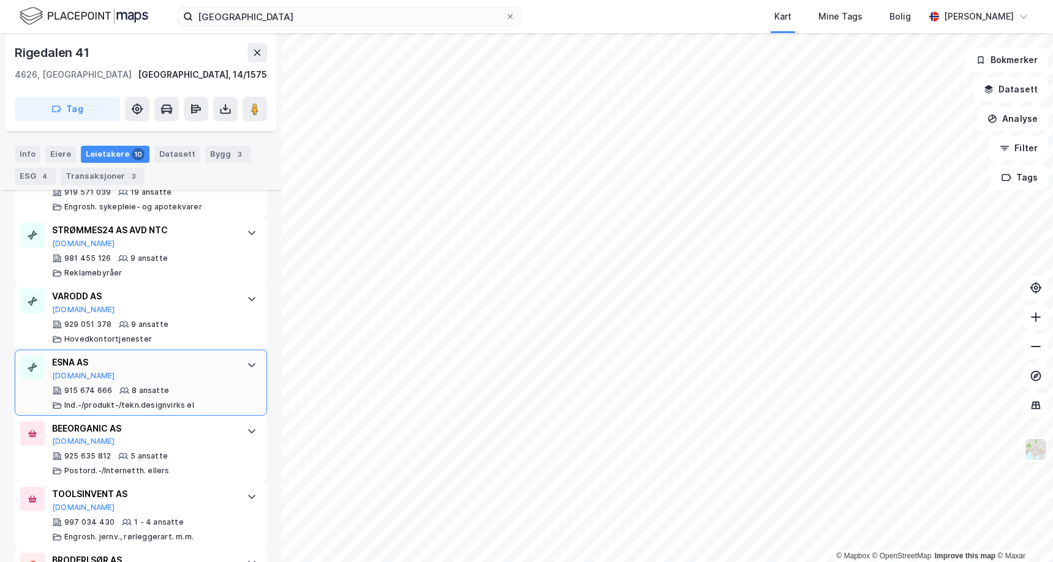
click at [209, 237] on div "STRØMMES24 AS AVD NTC" at bounding box center [143, 230] width 183 height 15
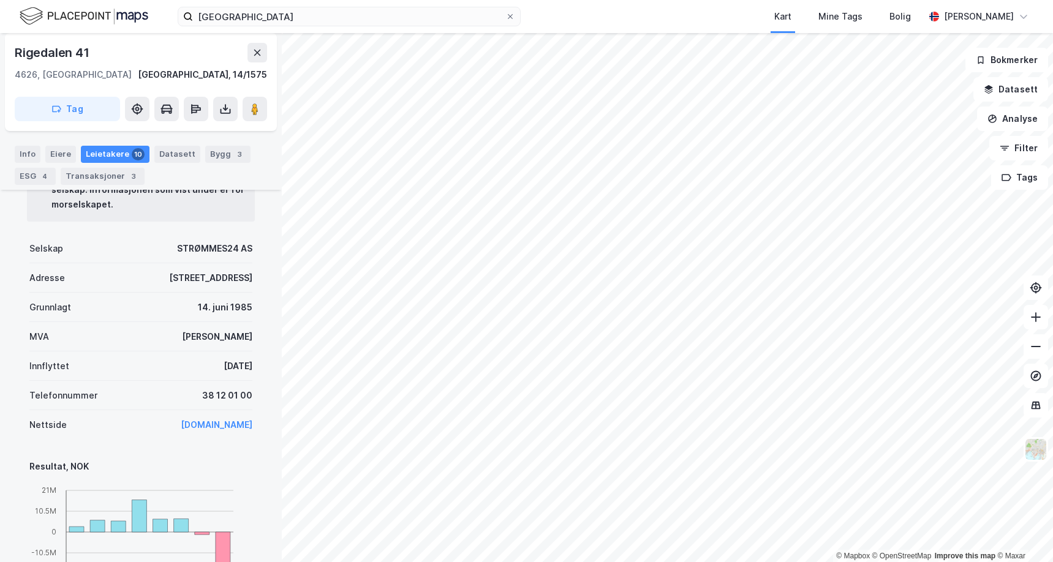
scroll to position [684, 0]
click at [185, 368] on div "Innflyttet [DATE]" at bounding box center [140, 365] width 223 height 29
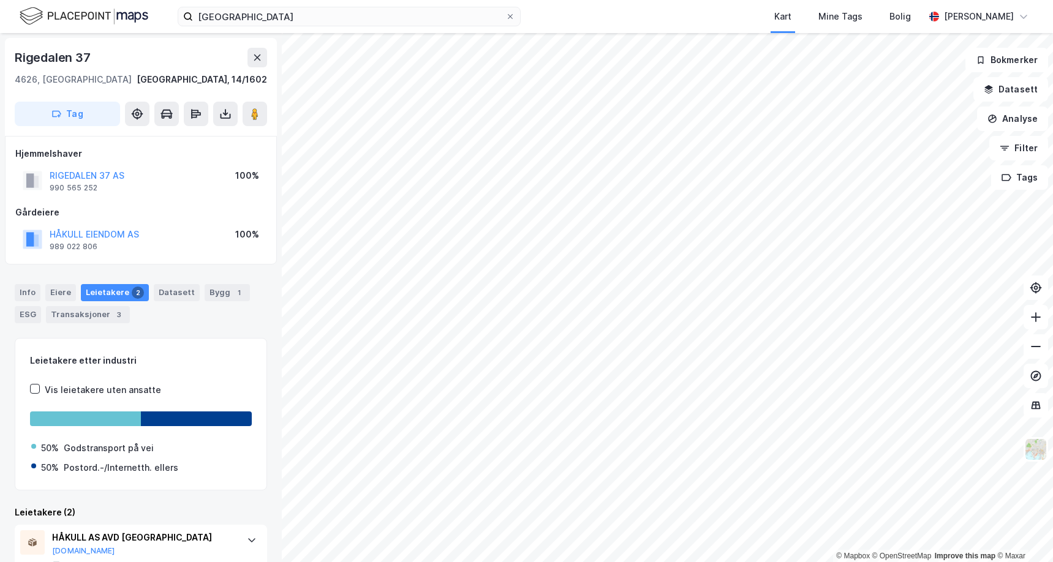
scroll to position [110, 0]
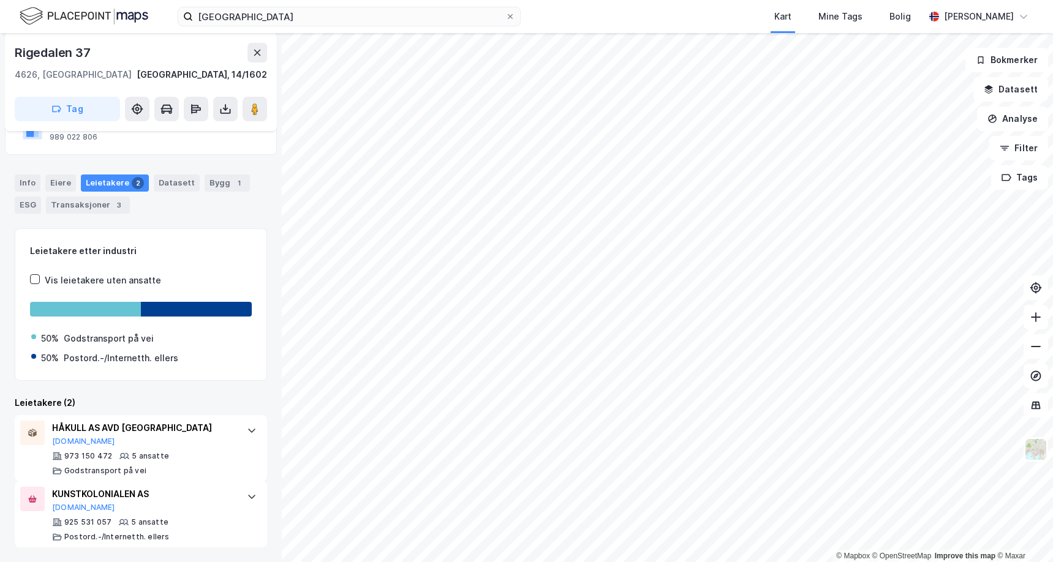
click at [191, 409] on div "Leietakere (2)" at bounding box center [141, 403] width 252 height 15
click at [202, 514] on div "KUNSTKOLONIALEN AS [DOMAIN_NAME] 925 531 057 5 ansatte [PERSON_NAME].-/Internet…" at bounding box center [143, 514] width 183 height 55
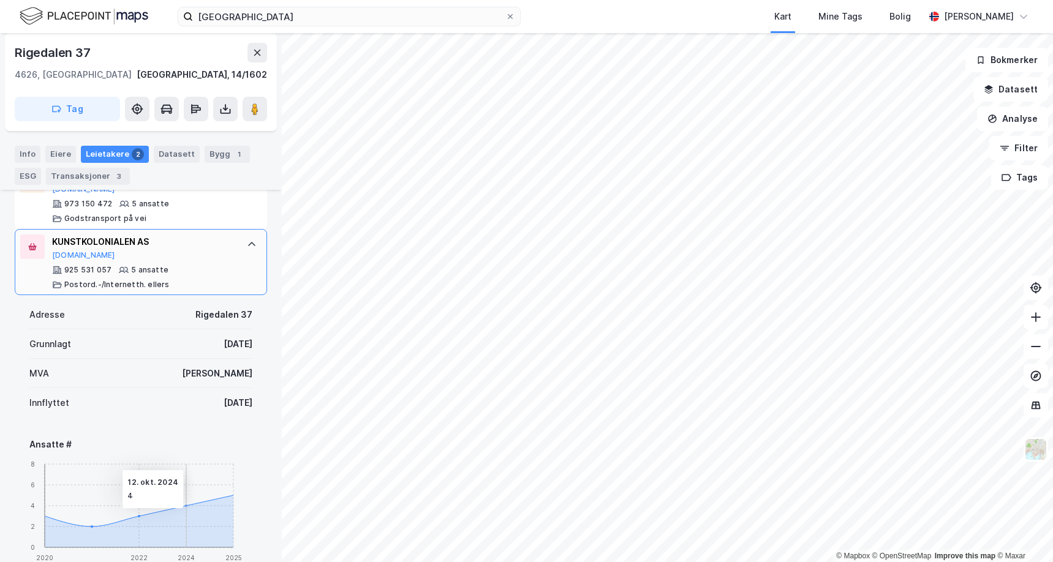
scroll to position [363, 0]
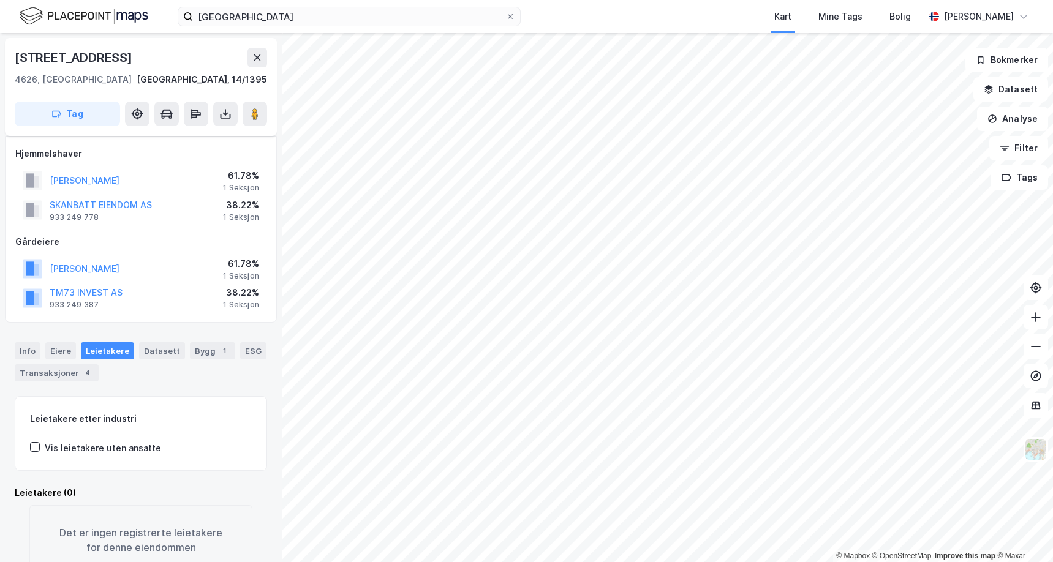
scroll to position [42, 0]
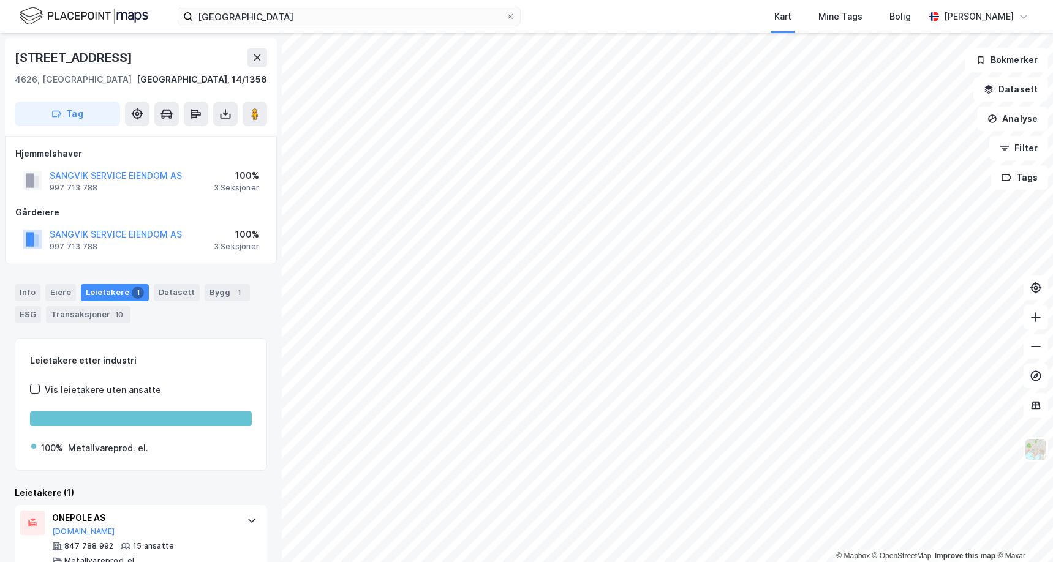
scroll to position [24, 0]
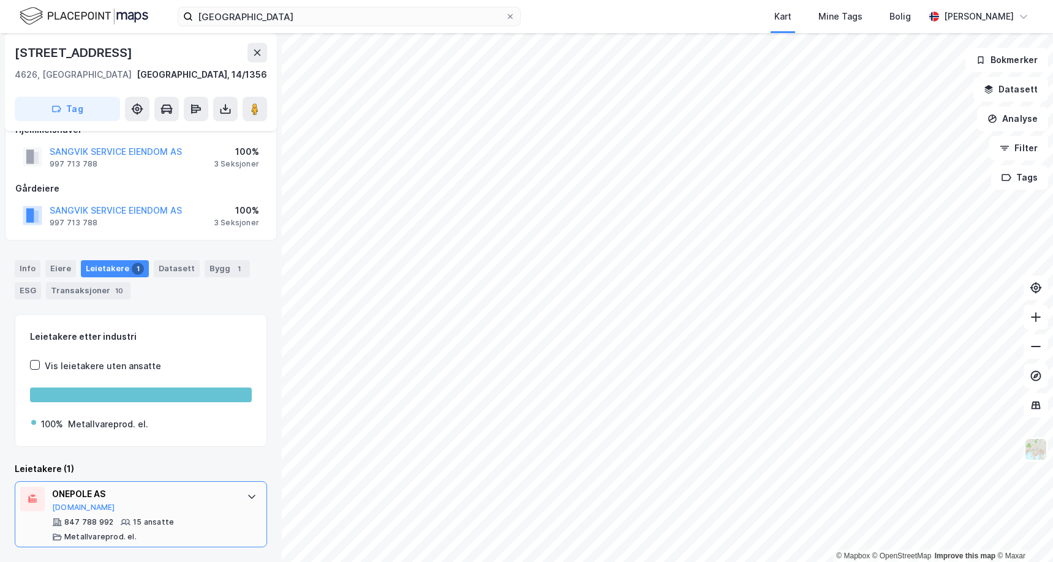
click at [178, 484] on div "ONEPOLE AS [DOMAIN_NAME] 847 788 992 15 ansatte Metallvareprod. el." at bounding box center [141, 514] width 252 height 66
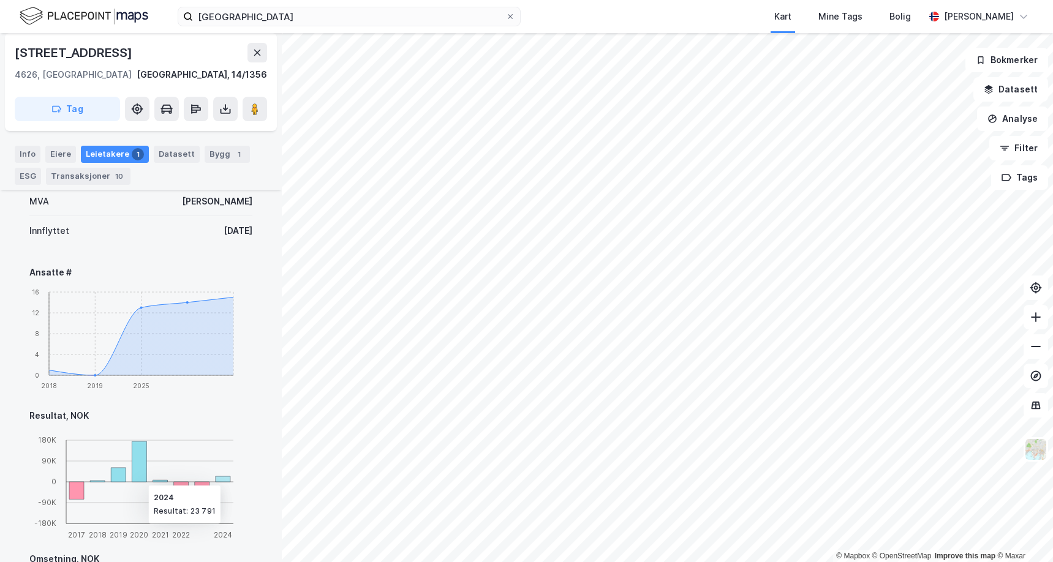
scroll to position [447, 0]
click at [230, 248] on div "Adresse [STREET_ADDRESS] [DATE] MVA Ja Innflyttet [DATE] Ansatte # 2018 2019 20…" at bounding box center [140, 398] width 223 height 538
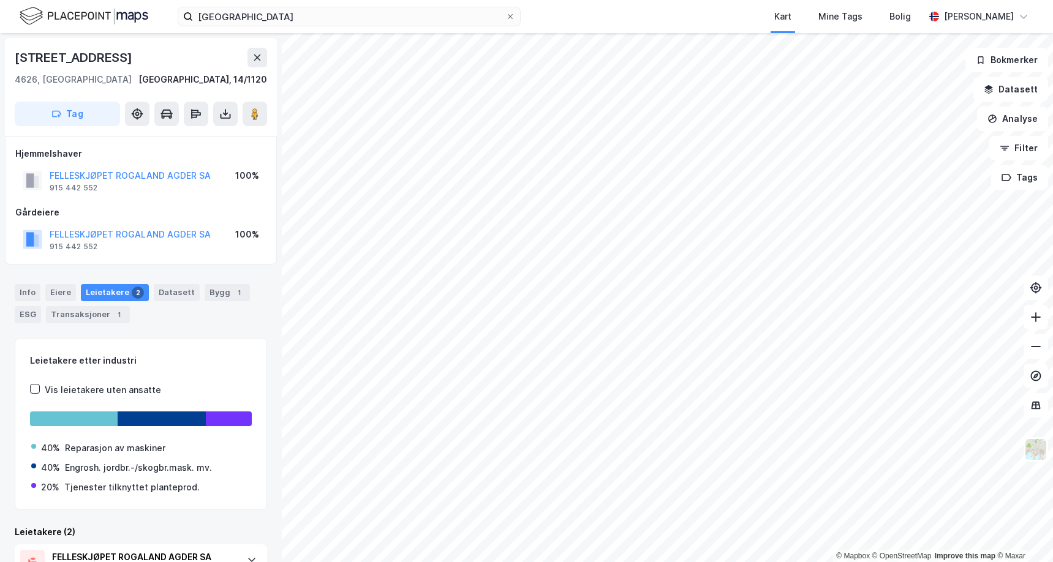
click at [206, 319] on div "Info Eiere Leietakere 2 Datasett Bygg 1 ESG Transaksjoner 1" at bounding box center [141, 303] width 252 height 39
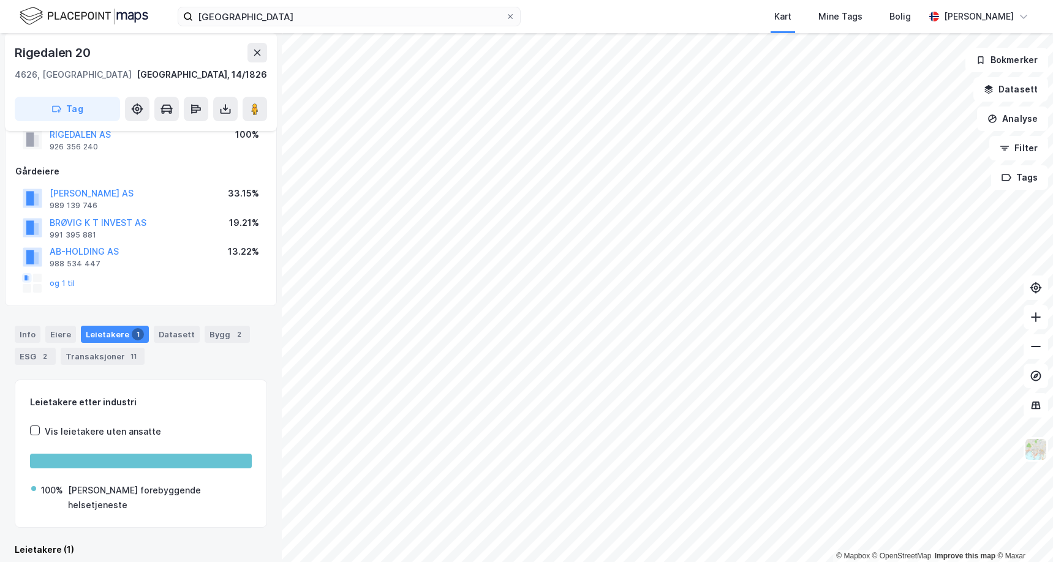
scroll to position [122, 0]
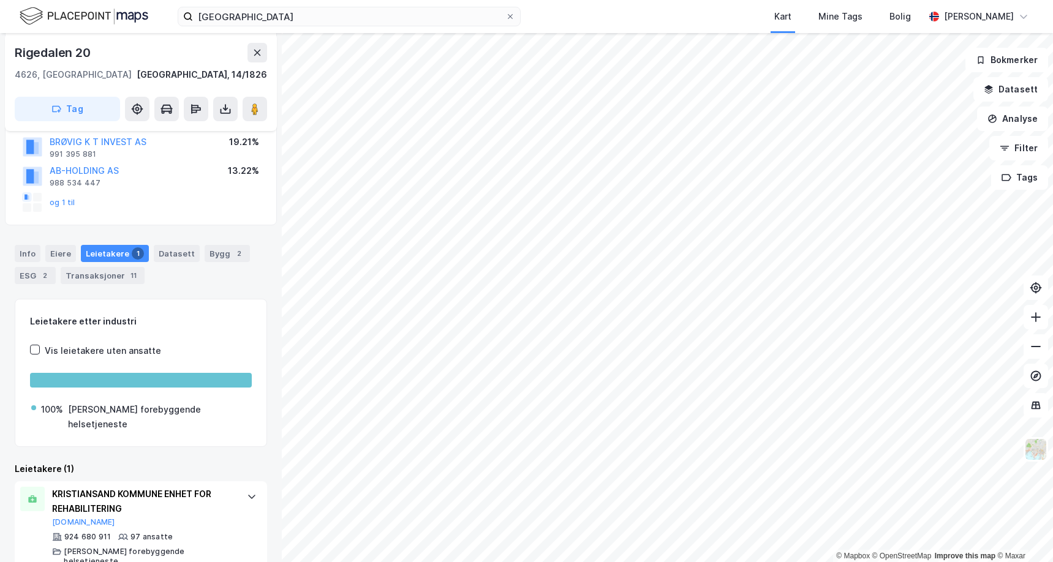
click at [190, 287] on div "Info [PERSON_NAME] 1 Datasett Bygg 2 ESG 2 Transaksjoner 11" at bounding box center [141, 259] width 282 height 59
click at [206, 501] on div "KRISTIANSAND KOMMUNE ENHET FOR REHABILITERING" at bounding box center [143, 501] width 183 height 29
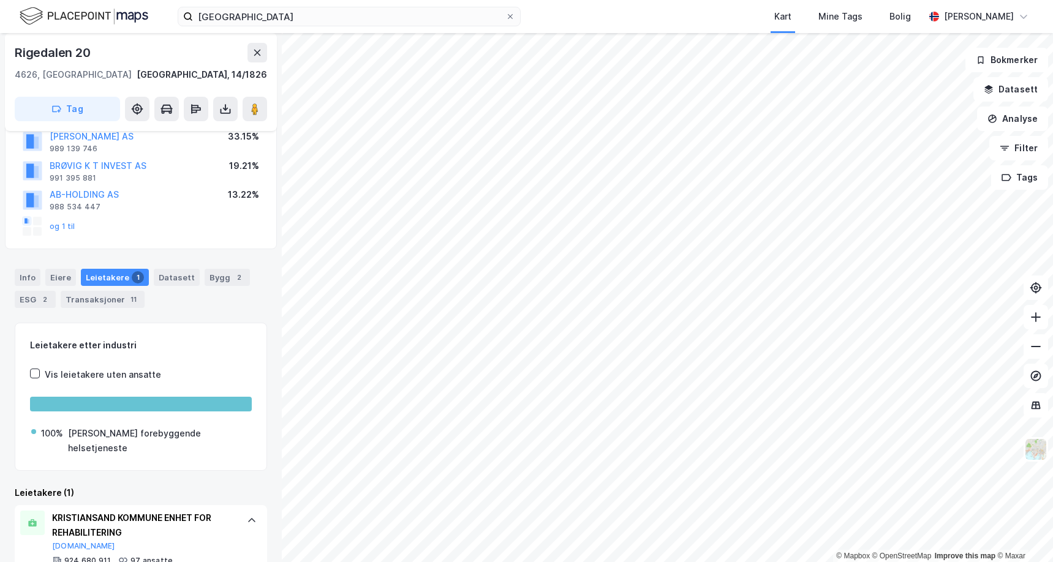
scroll to position [0, 0]
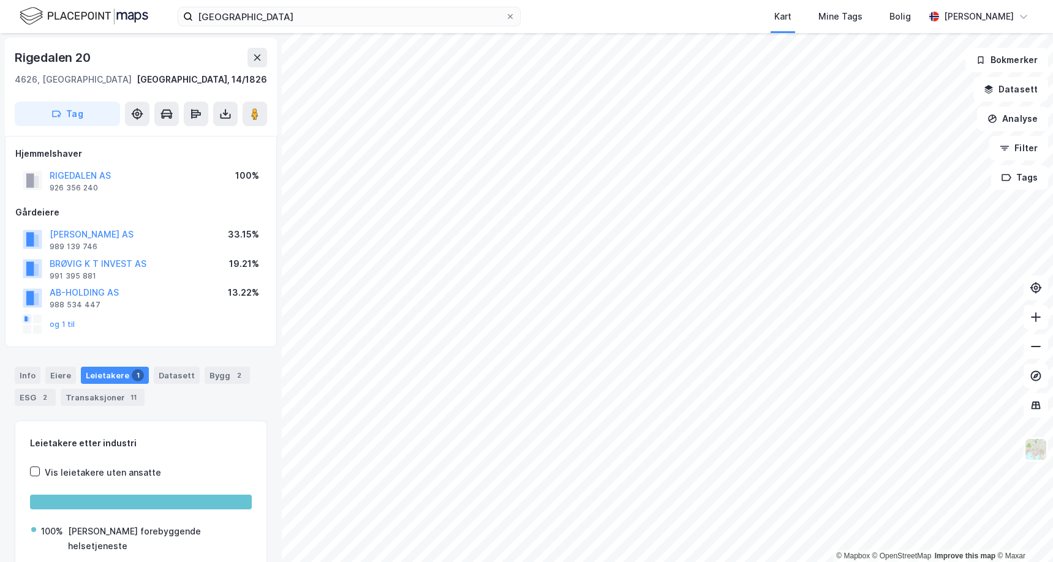
click at [195, 341] on div "Hjemmelshaver RIGEDALEN AS 926 356 240 100% Gårdeiere [PERSON_NAME] AS 989 139 …" at bounding box center [141, 241] width 272 height 211
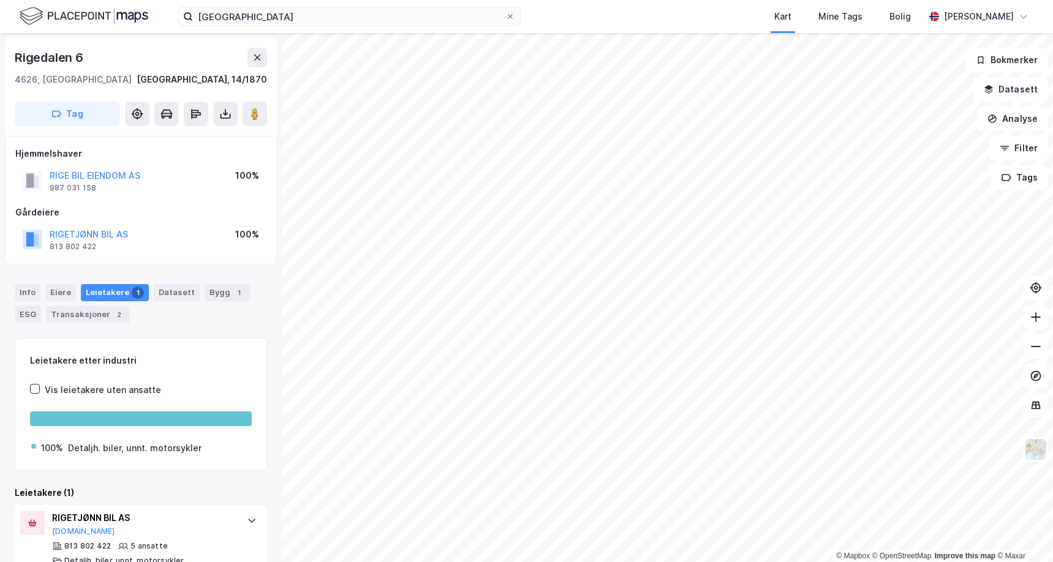
click at [153, 328] on div "Info Eiere Leietakere 1 Datasett Bygg 1 ESG Transaksjoner 2 Leietakere etter in…" at bounding box center [141, 421] width 252 height 303
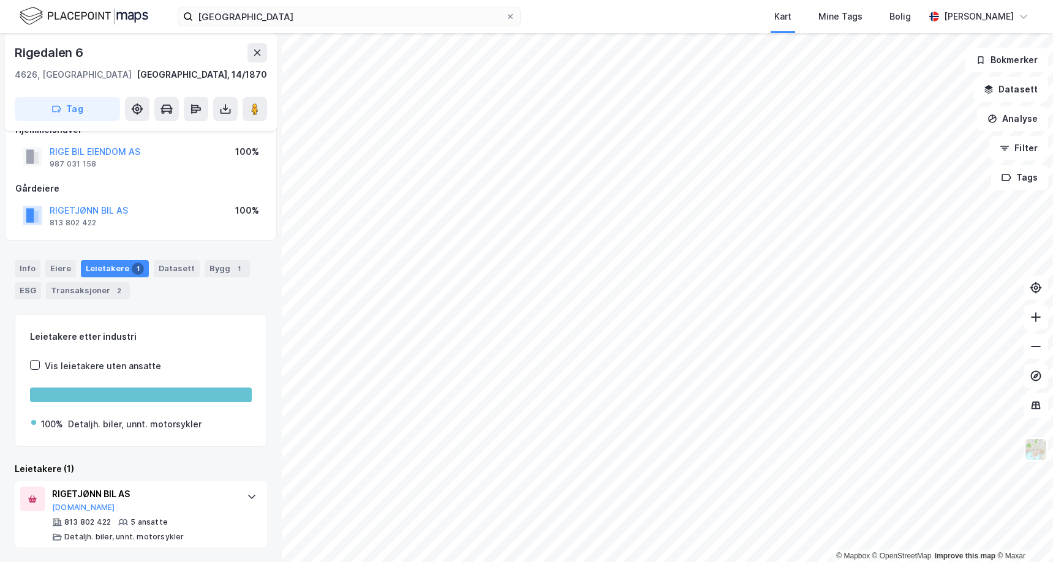
click at [164, 451] on div "Leietakere etter industri Vis leietakere uten ansatte 100% Detaljh. biler, unnt…" at bounding box center [141, 431] width 252 height 234
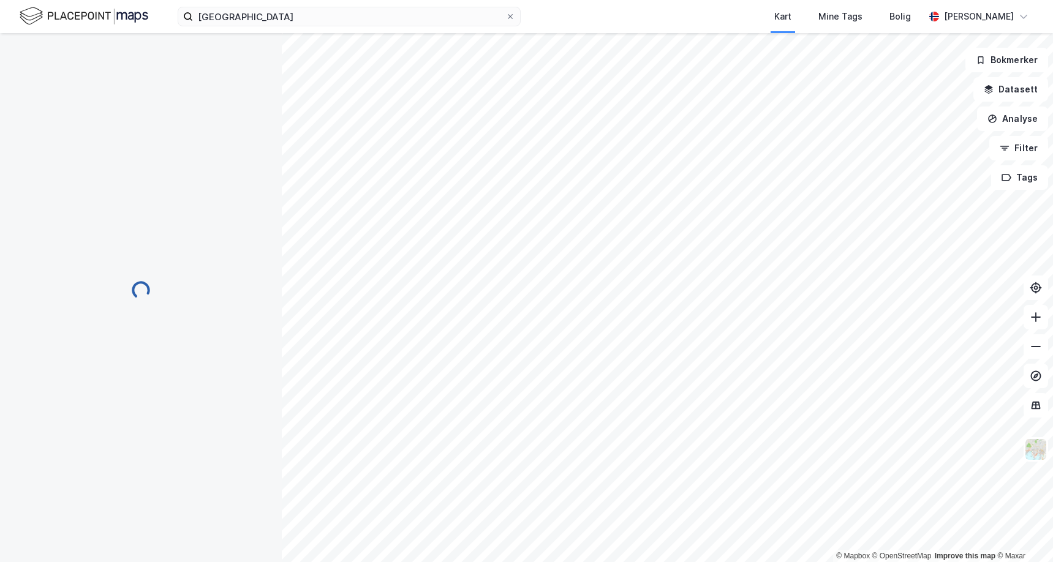
scroll to position [24, 0]
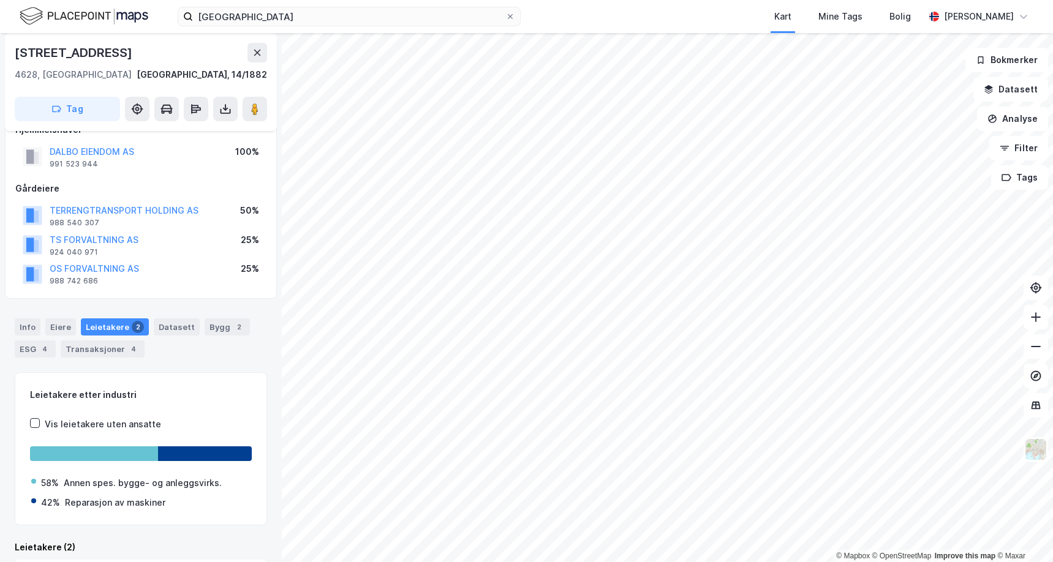
click at [199, 364] on div "Info Eiere Leietakere 2 Datasett Bygg 2 ESG 4 Transaksjoner 4 Leietakere etter …" at bounding box center [141, 513] width 252 height 418
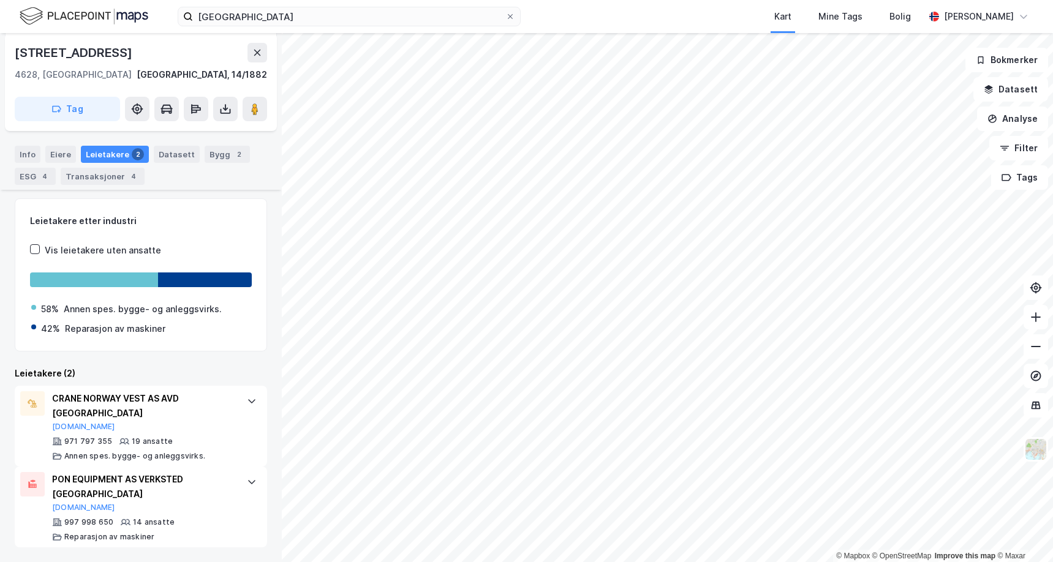
click at [199, 364] on div "Leietakere etter industri Vis leietakere uten ansatte 58% Annen spes. bygge- og…" at bounding box center [141, 372] width 252 height 349
